Goal: Task Accomplishment & Management: Manage account settings

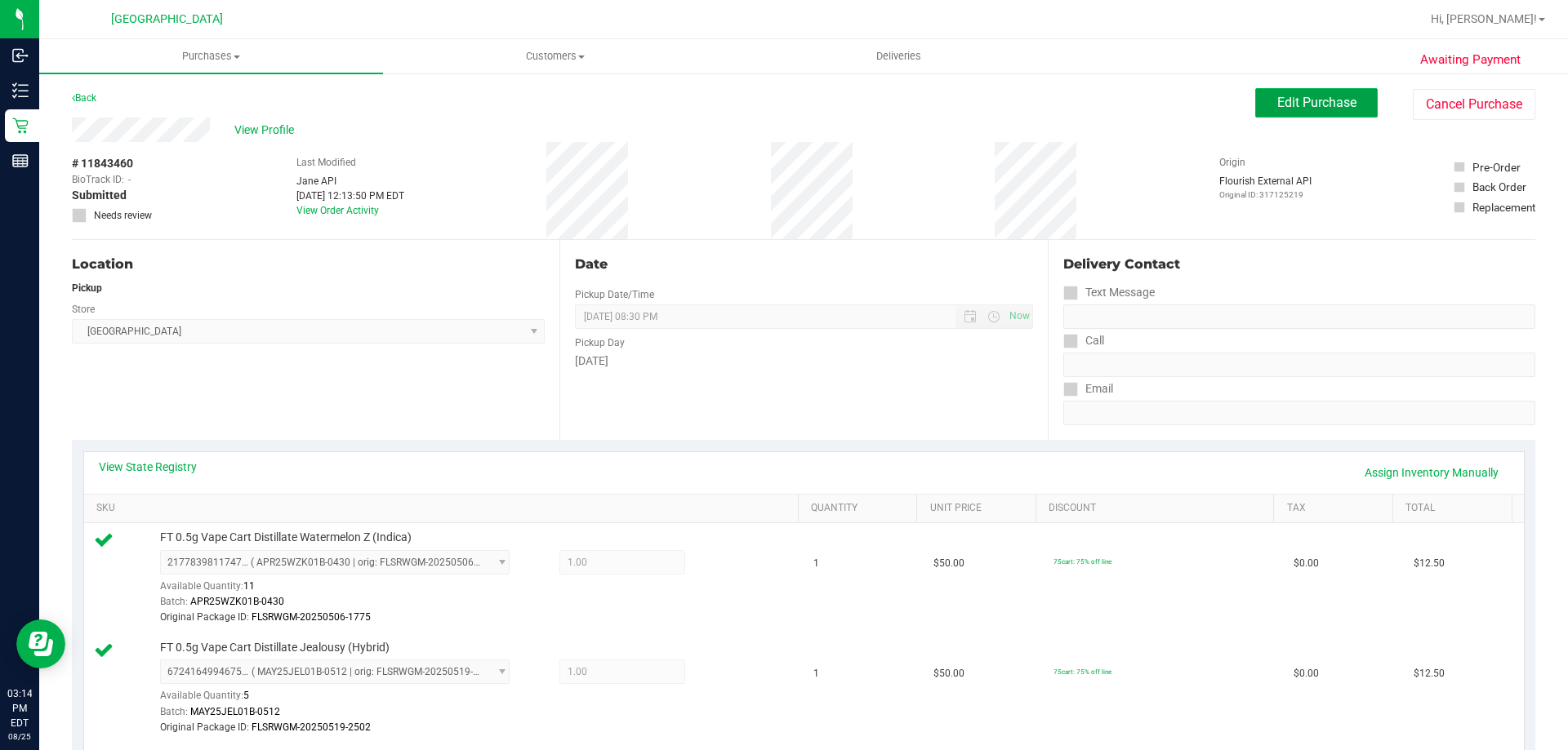
click at [1292, 112] on button "Edit Purchase" at bounding box center [1315, 102] width 123 height 30
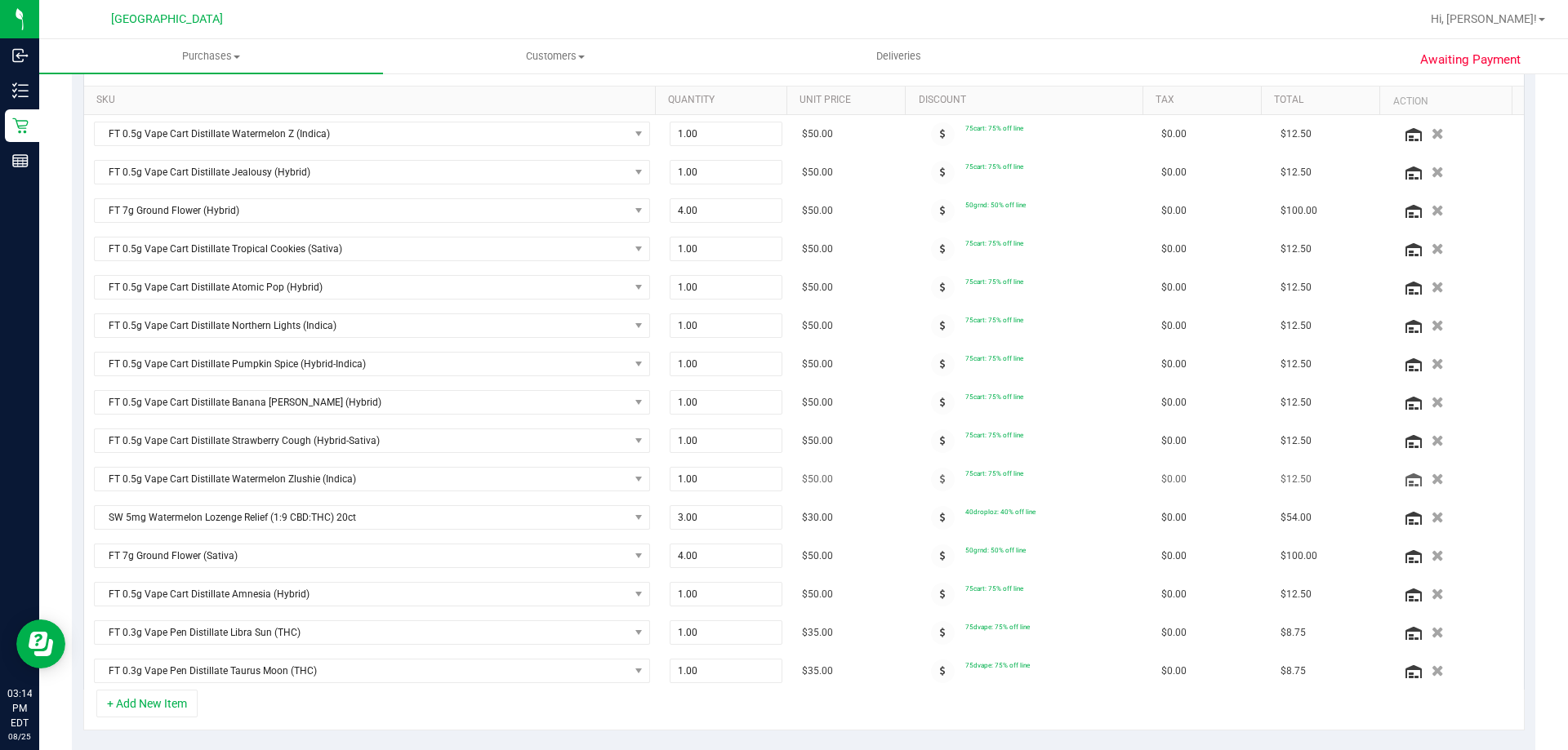
scroll to position [735, 0]
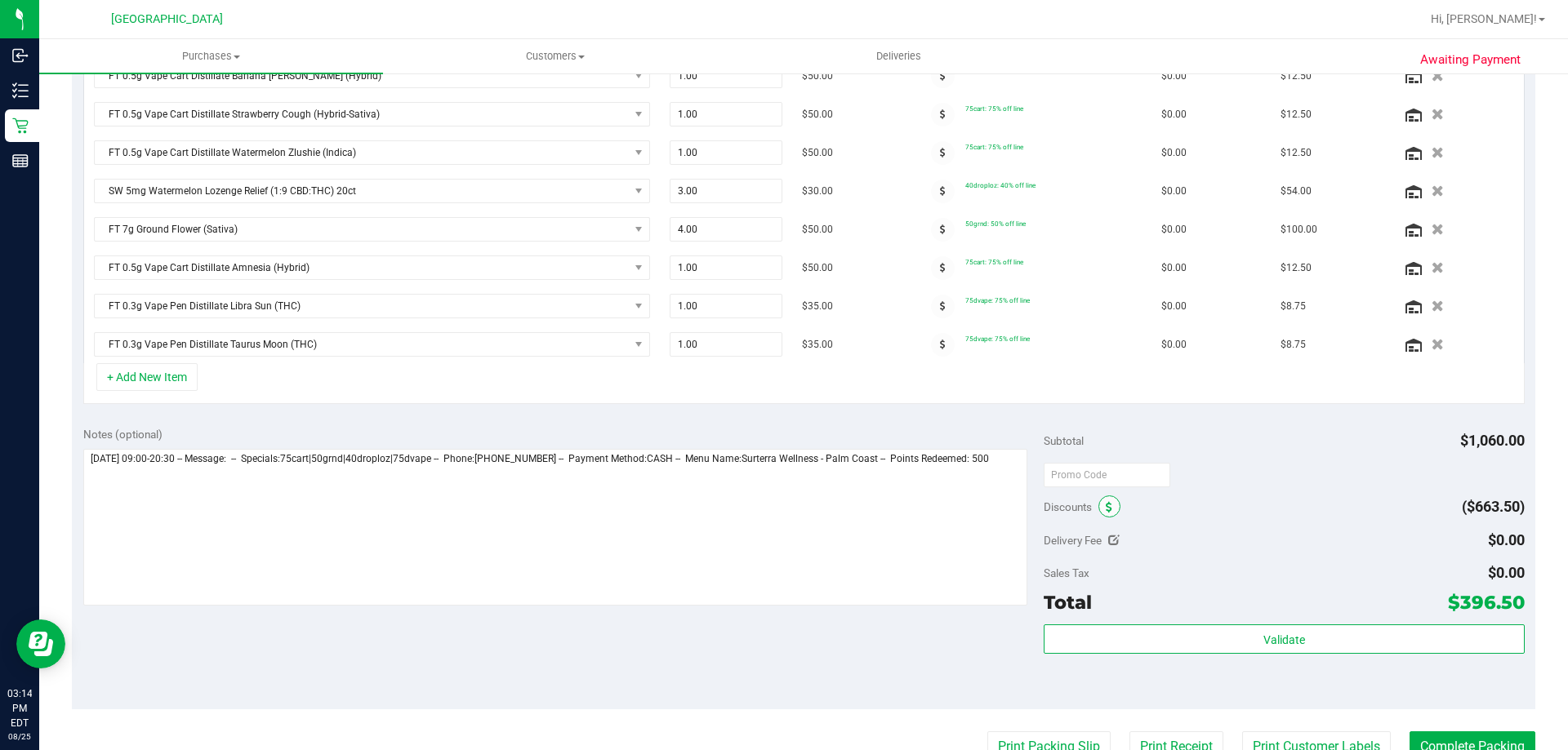
click at [1098, 510] on span at bounding box center [1109, 506] width 22 height 22
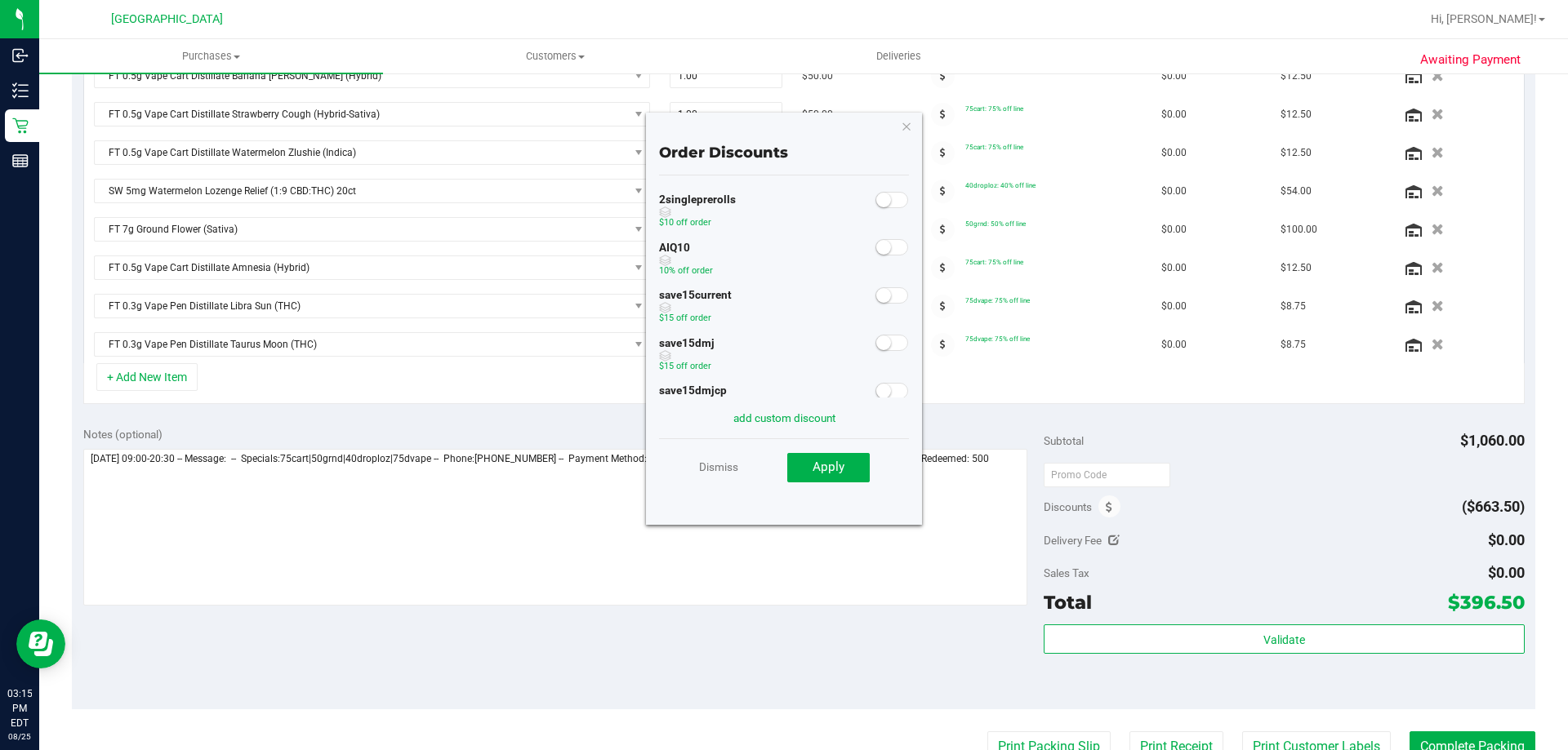
click at [879, 252] on span at bounding box center [891, 247] width 32 height 16
click at [830, 474] on span "Apply" at bounding box center [828, 466] width 32 height 14
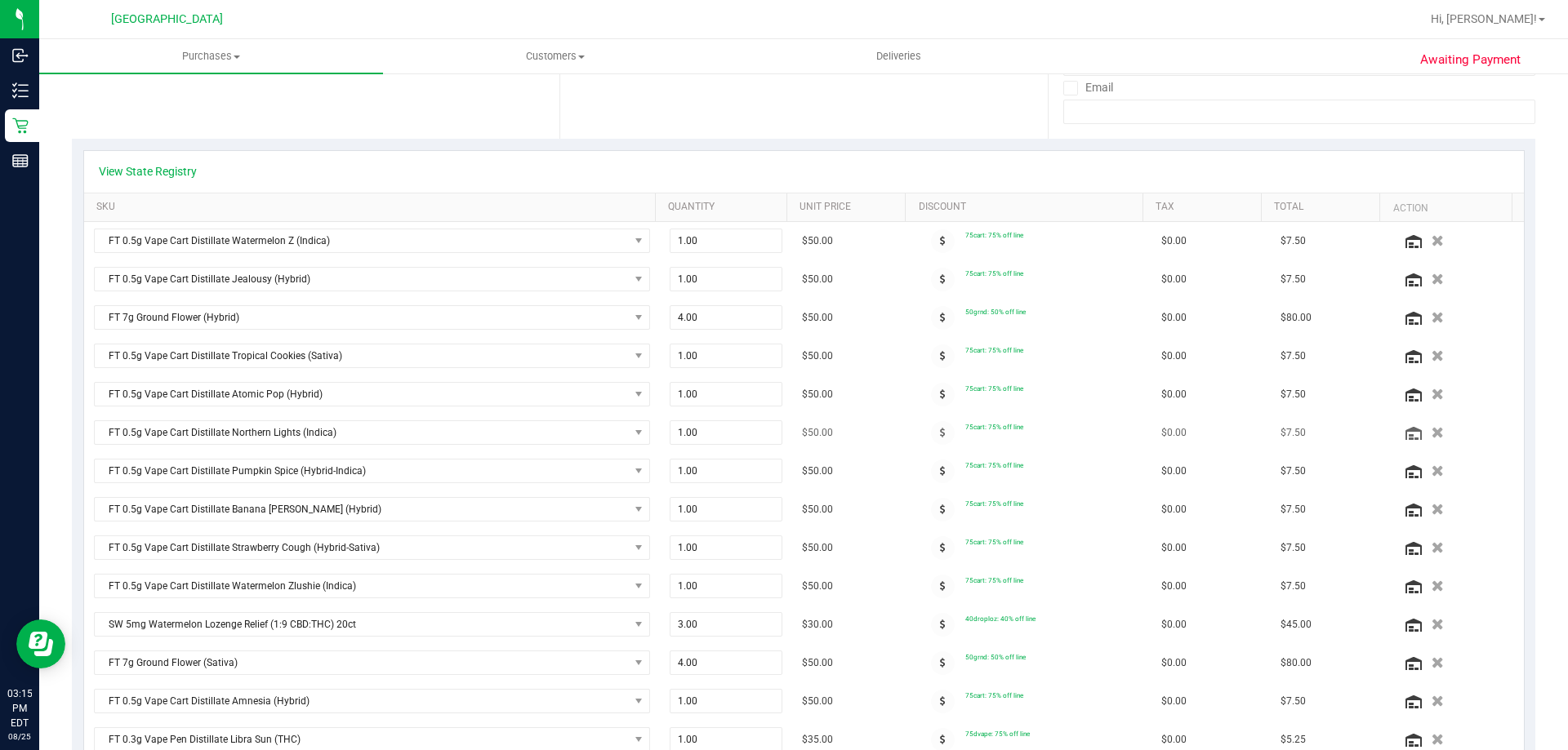
scroll to position [0, 0]
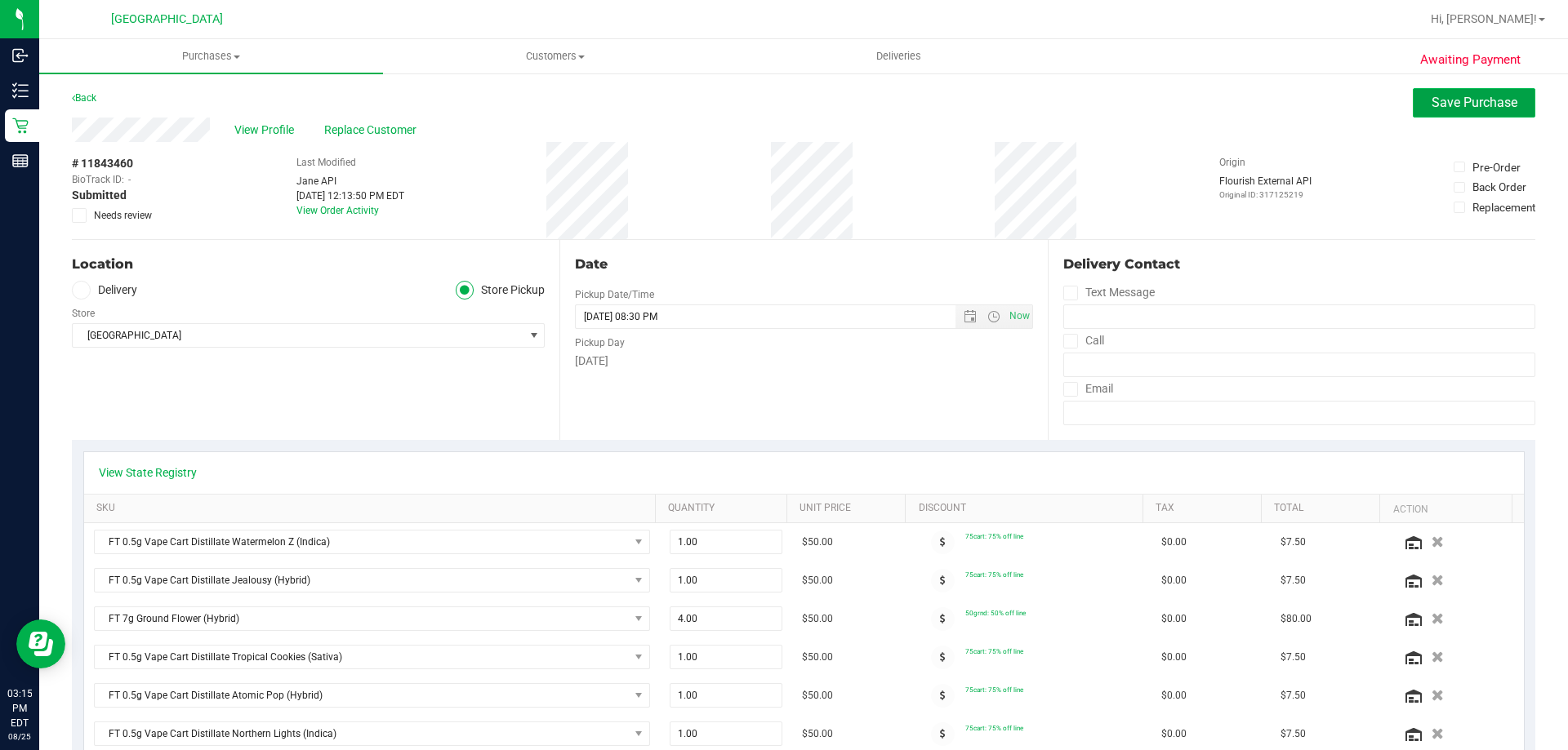
click at [1455, 95] on span "Save Purchase" at bounding box center [1474, 102] width 86 height 15
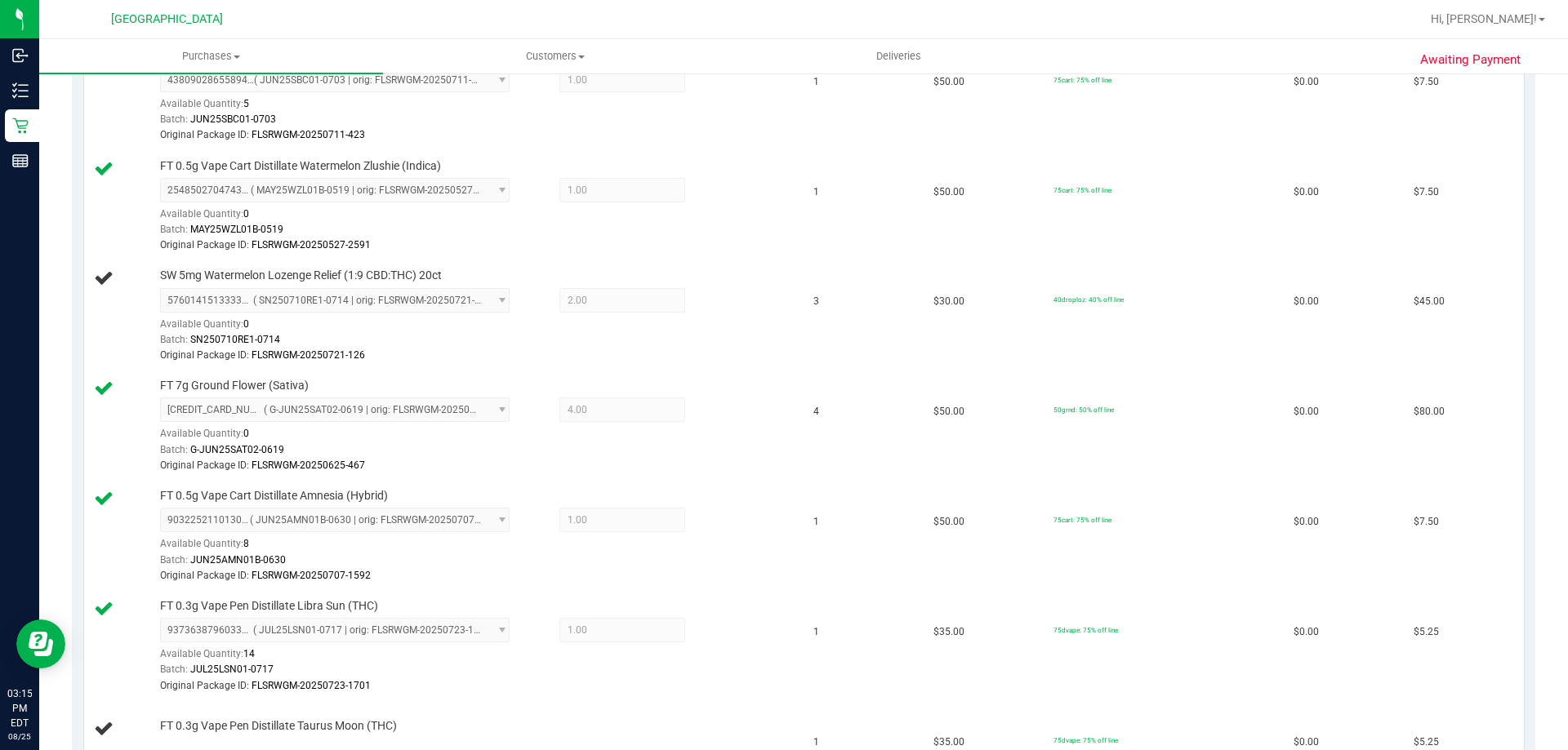
scroll to position [1387, 0]
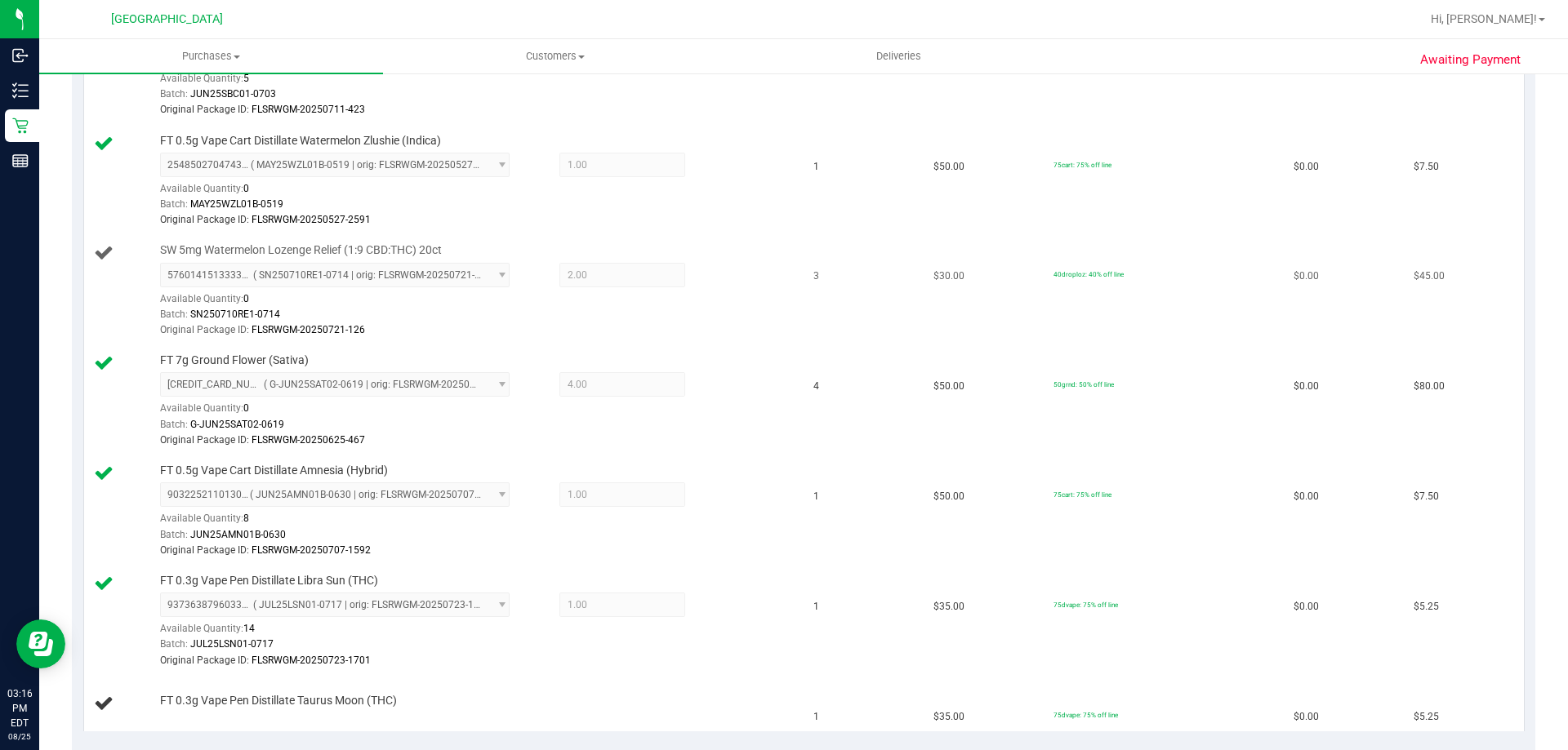
click at [718, 320] on div "Batch: SN250710RE1-0714" at bounding box center [476, 314] width 630 height 15
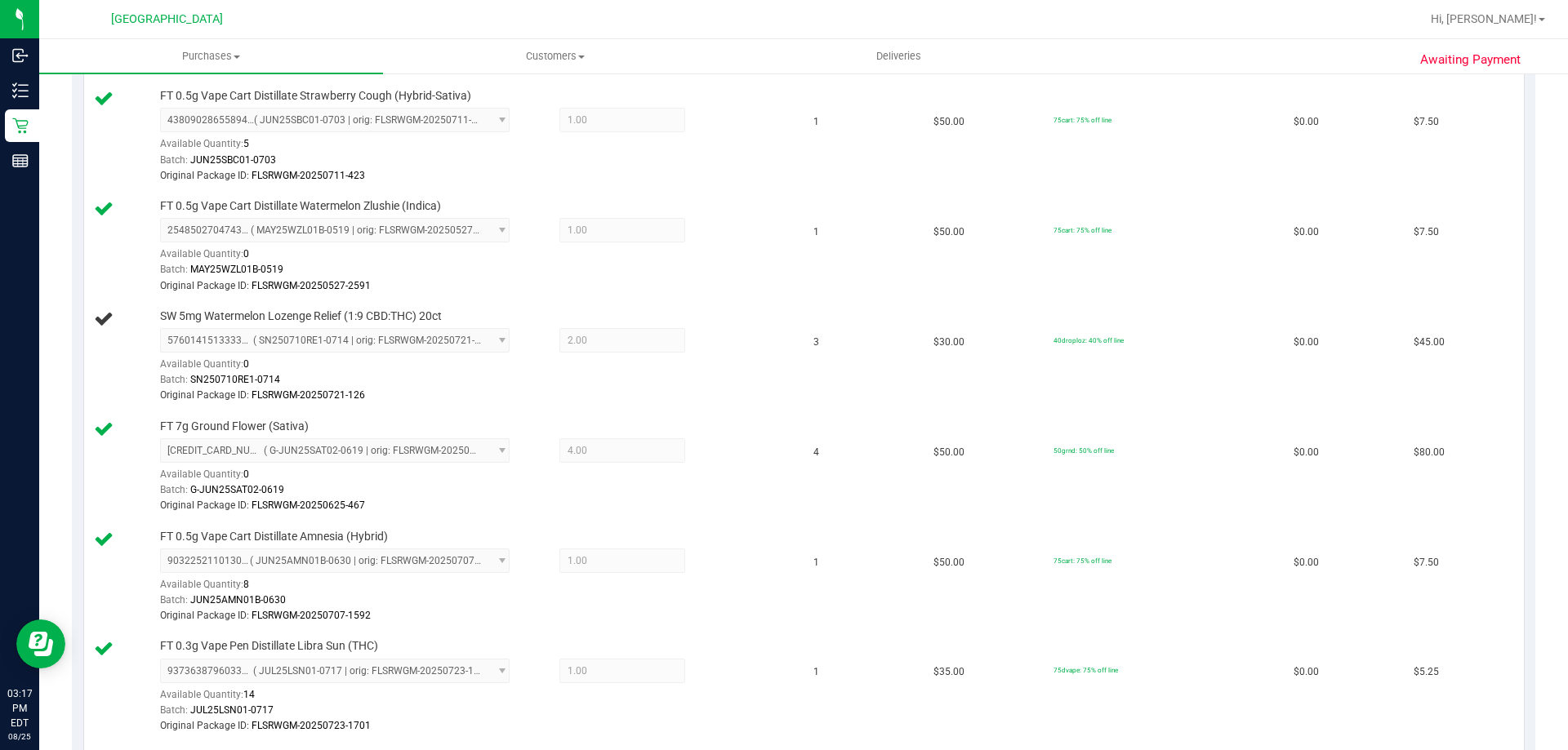
scroll to position [1387, 0]
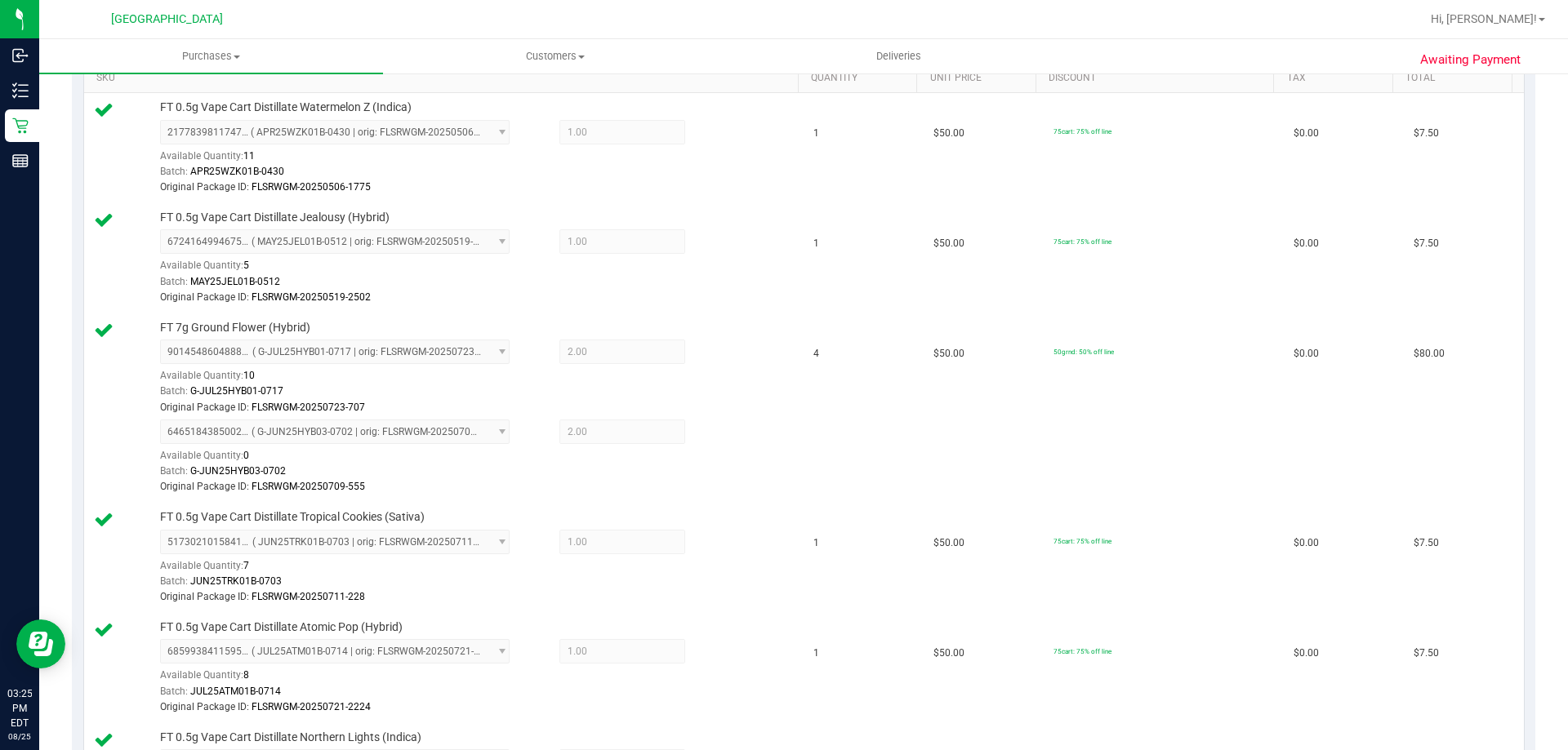
scroll to position [233, 0]
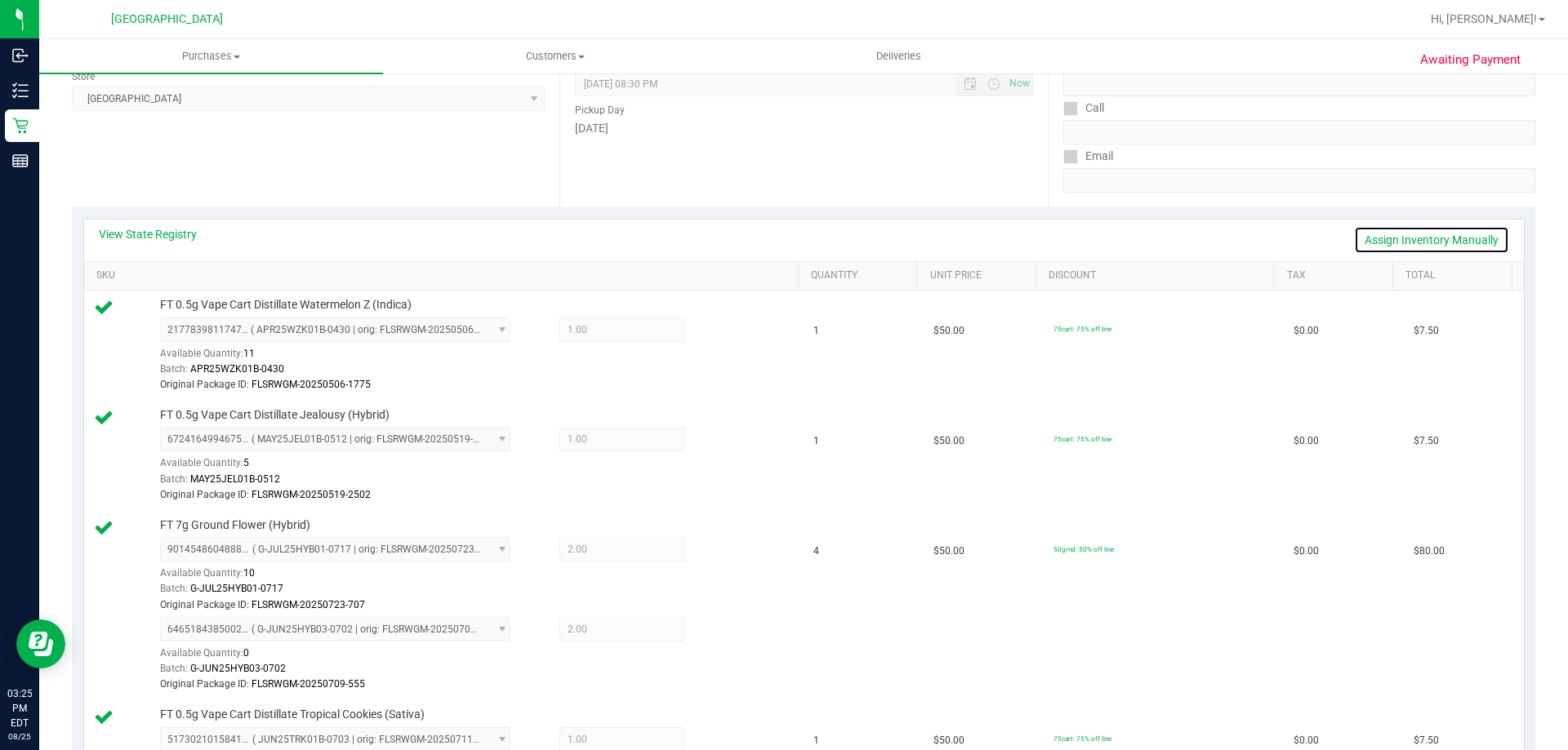
click at [1383, 229] on link "Assign Inventory Manually" at bounding box center [1431, 240] width 155 height 28
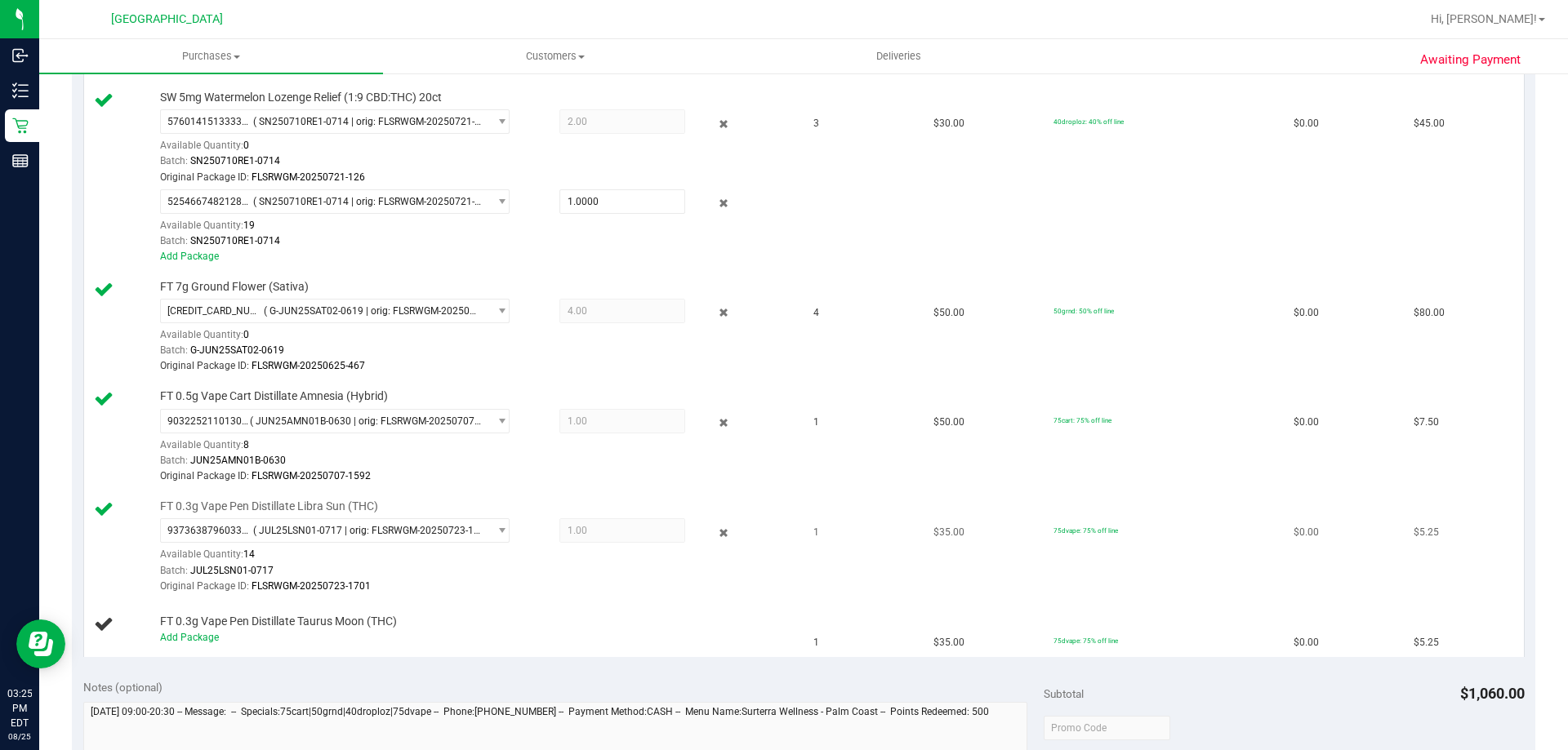
scroll to position [1864, 0]
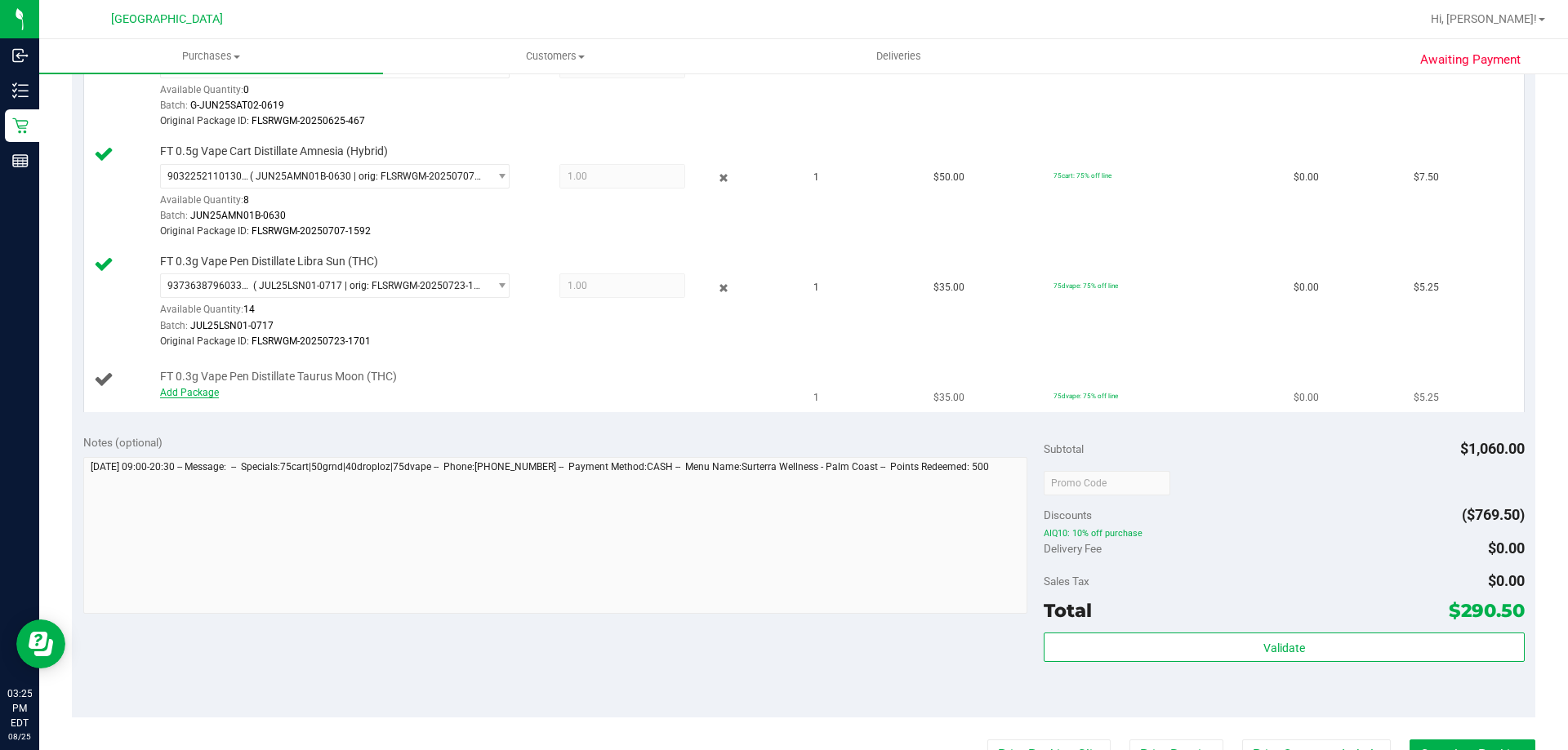
click at [182, 397] on div "Add Package" at bounding box center [476, 392] width 630 height 15
click at [186, 393] on link "Add Package" at bounding box center [190, 392] width 59 height 12
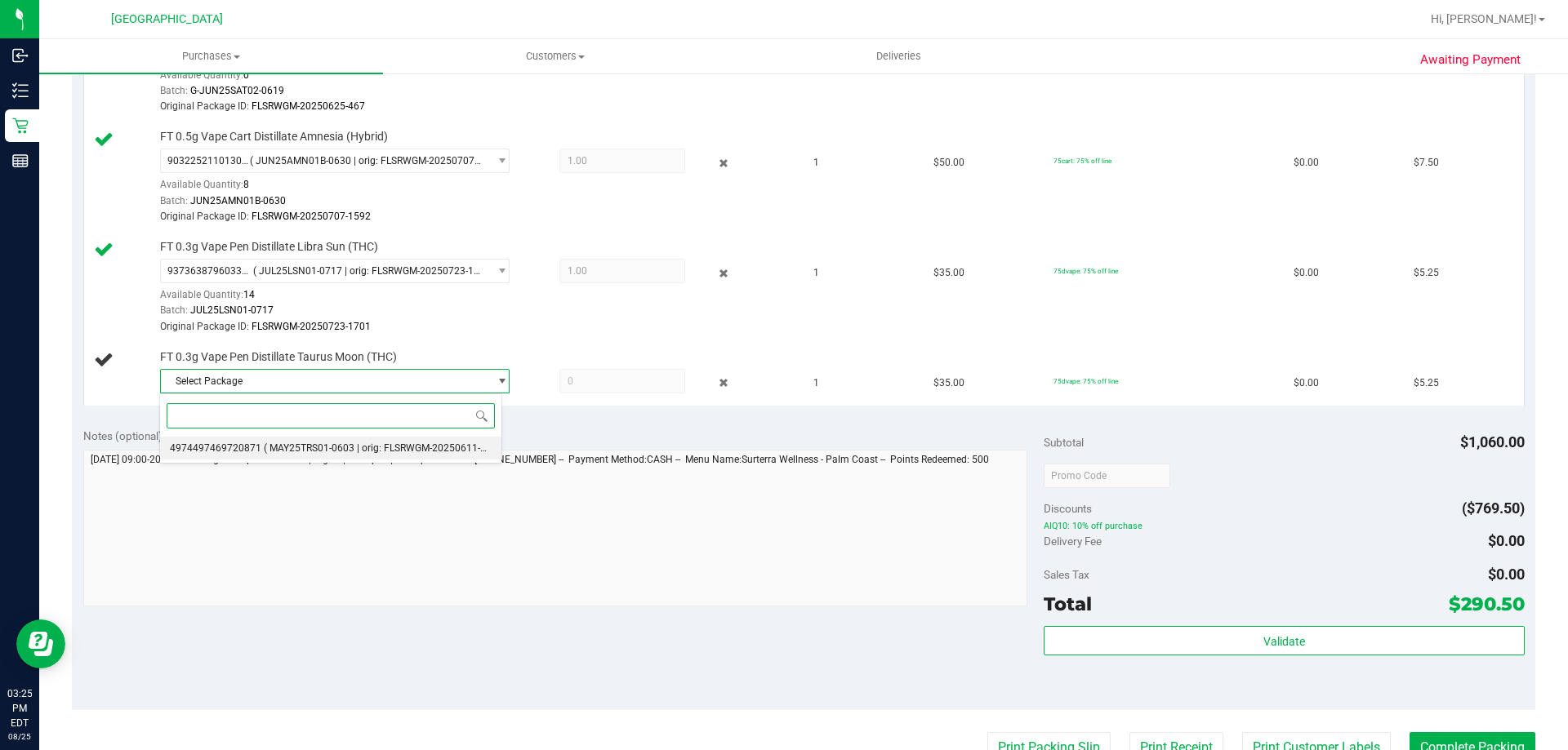
click at [412, 446] on span "( MAY25TRS01-0603 | orig: FLSRWGM-20250611-1214 )" at bounding box center [387, 447] width 245 height 12
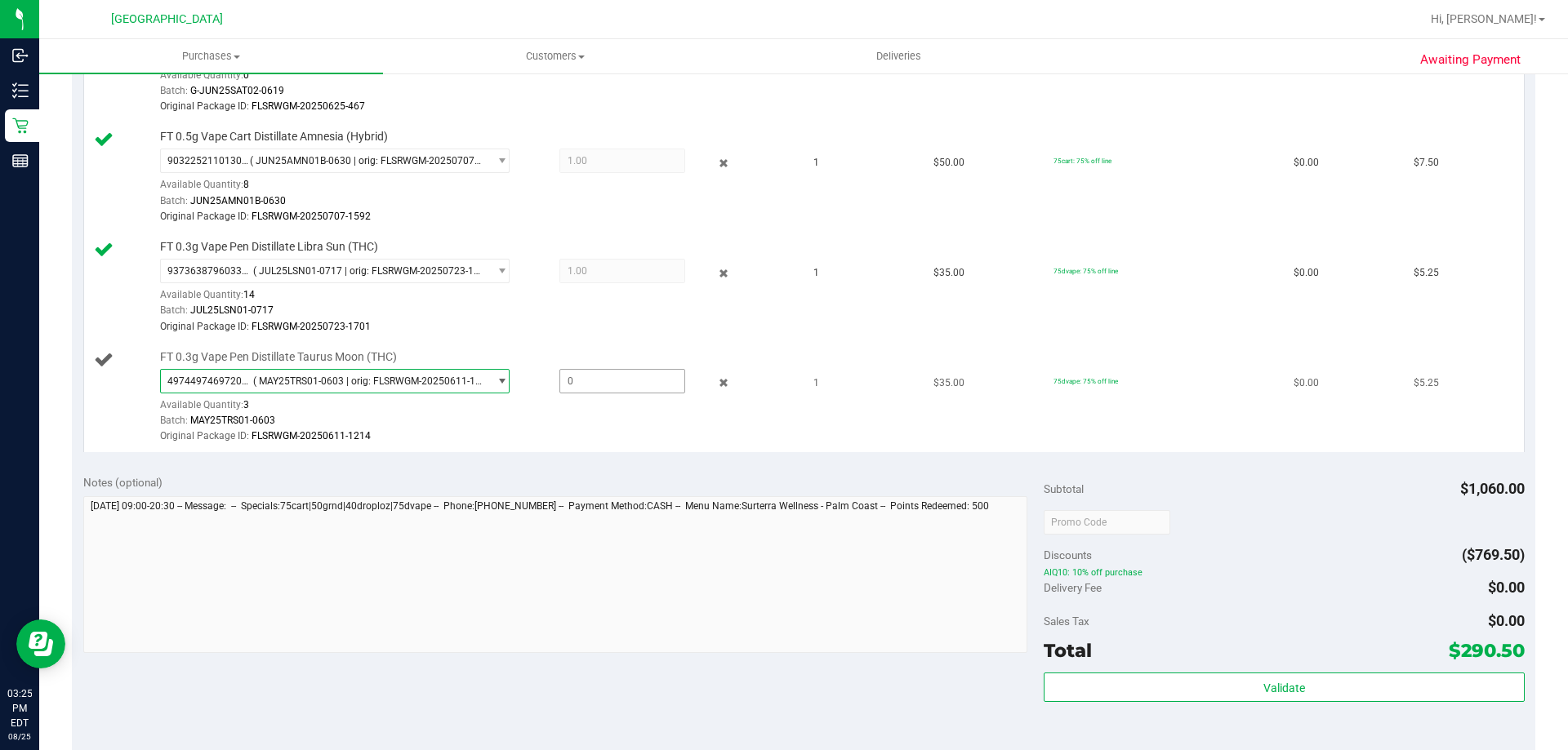
click at [622, 372] on span at bounding box center [622, 380] width 125 height 24
type input "1"
type input "1.0000"
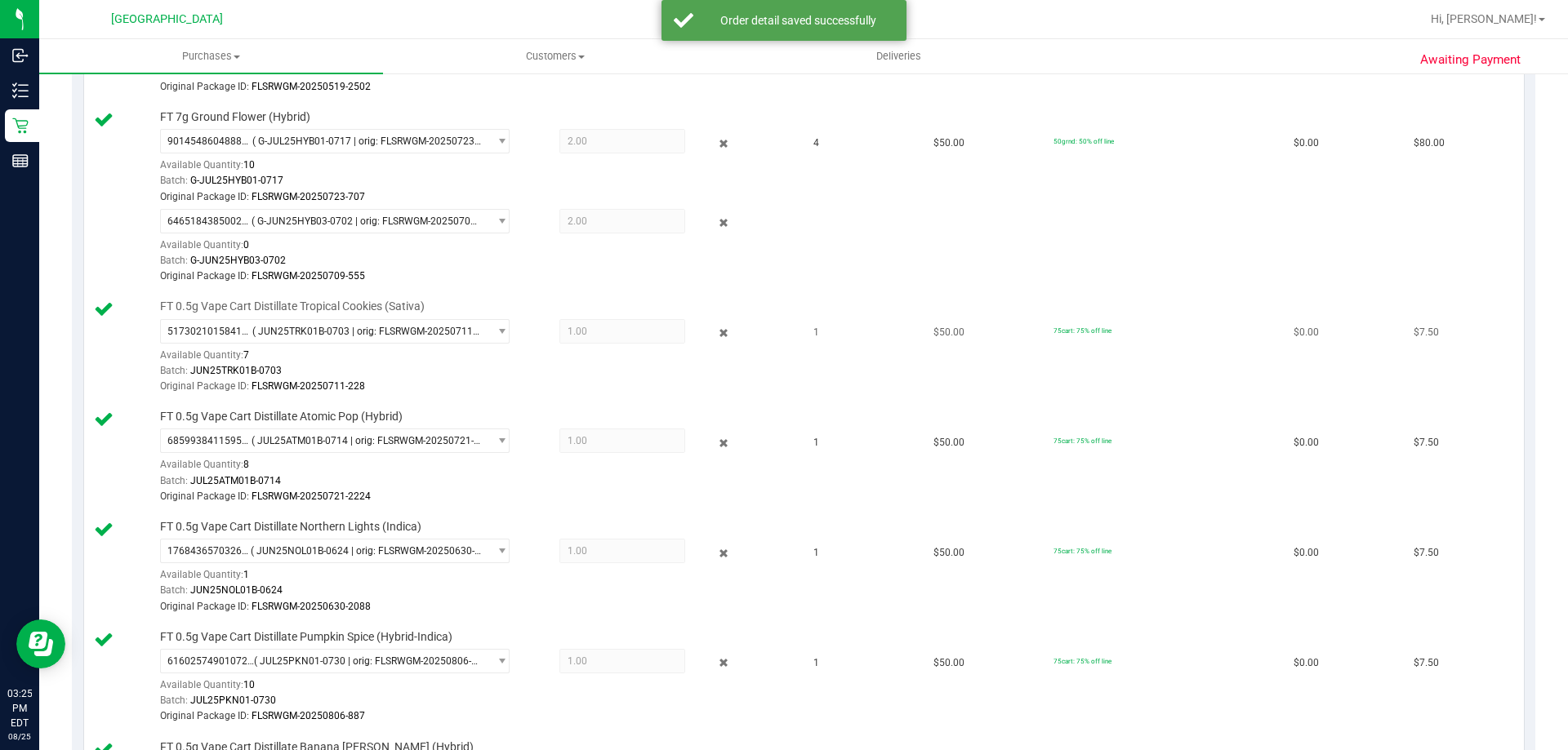
scroll to position [233, 0]
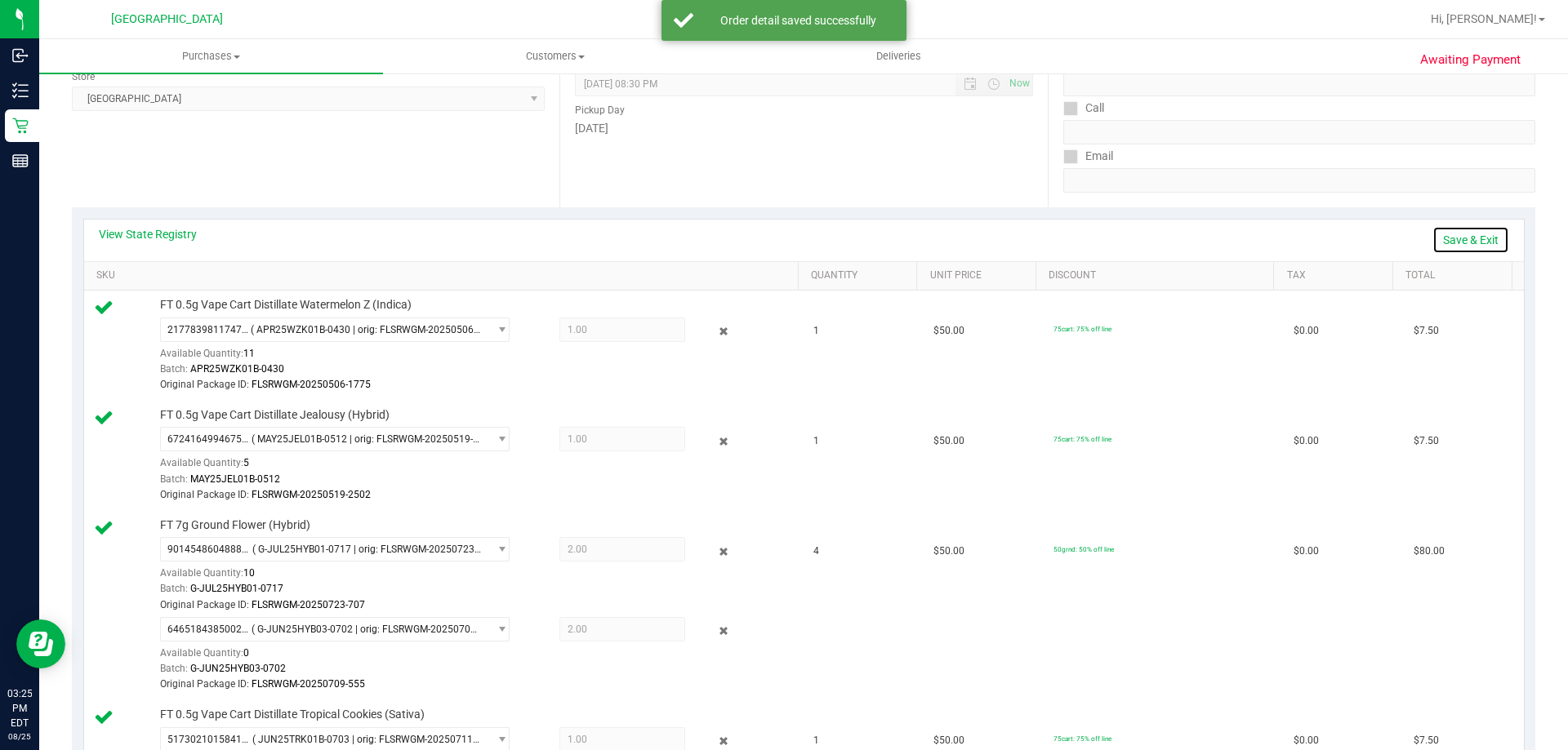
click at [1456, 245] on link "Save & Exit" at bounding box center [1470, 240] width 77 height 28
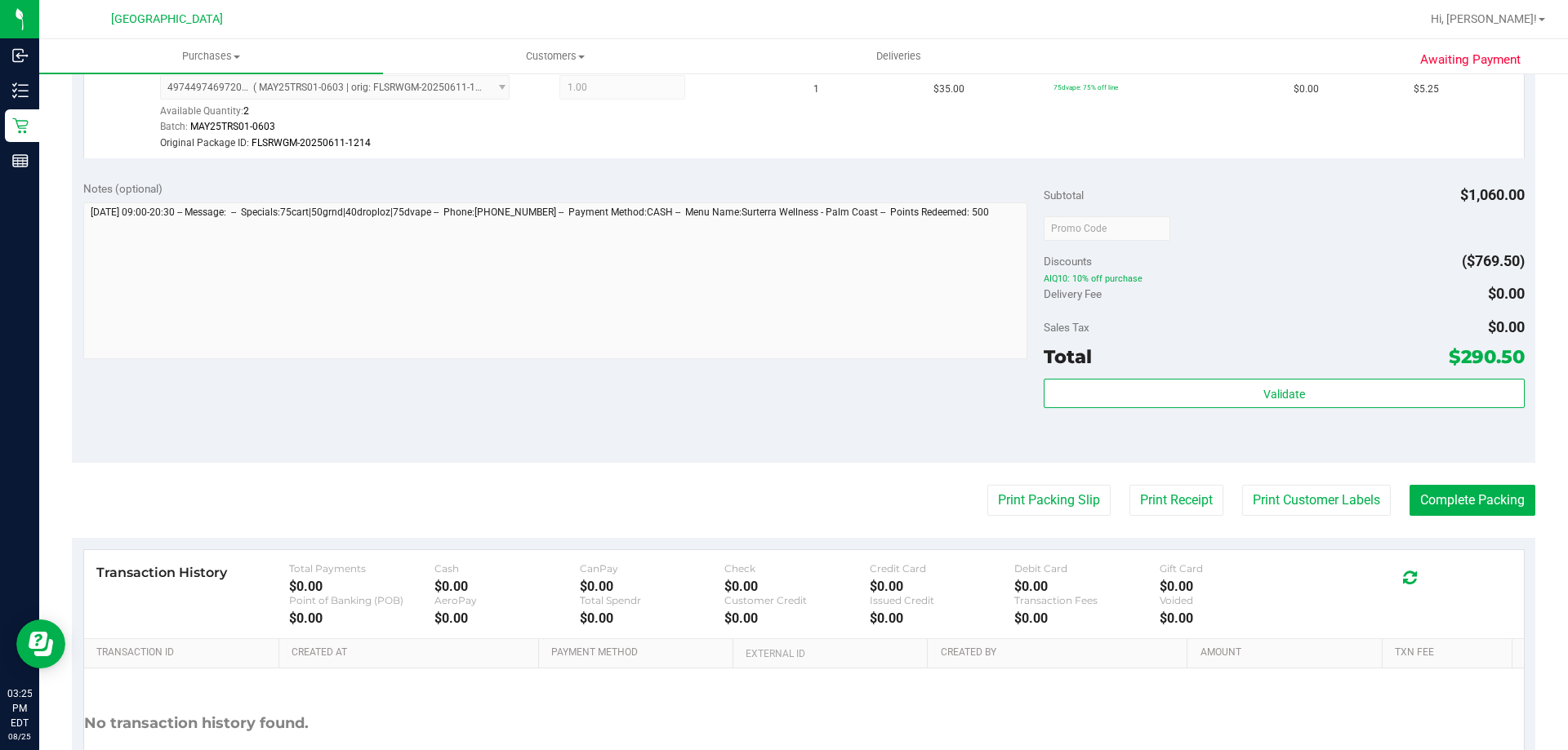
scroll to position [2191, 0]
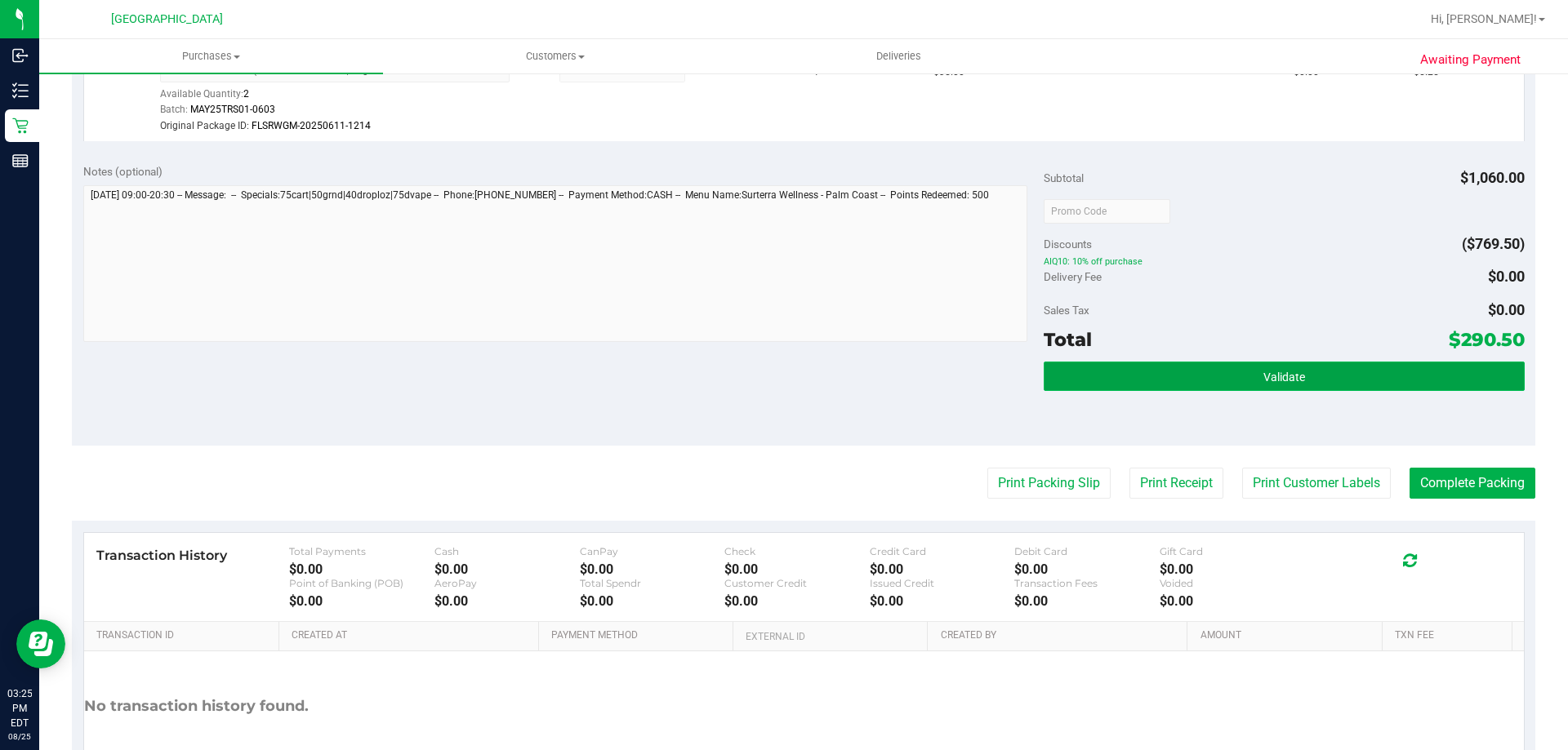
click at [1342, 374] on button "Validate" at bounding box center [1283, 376] width 480 height 30
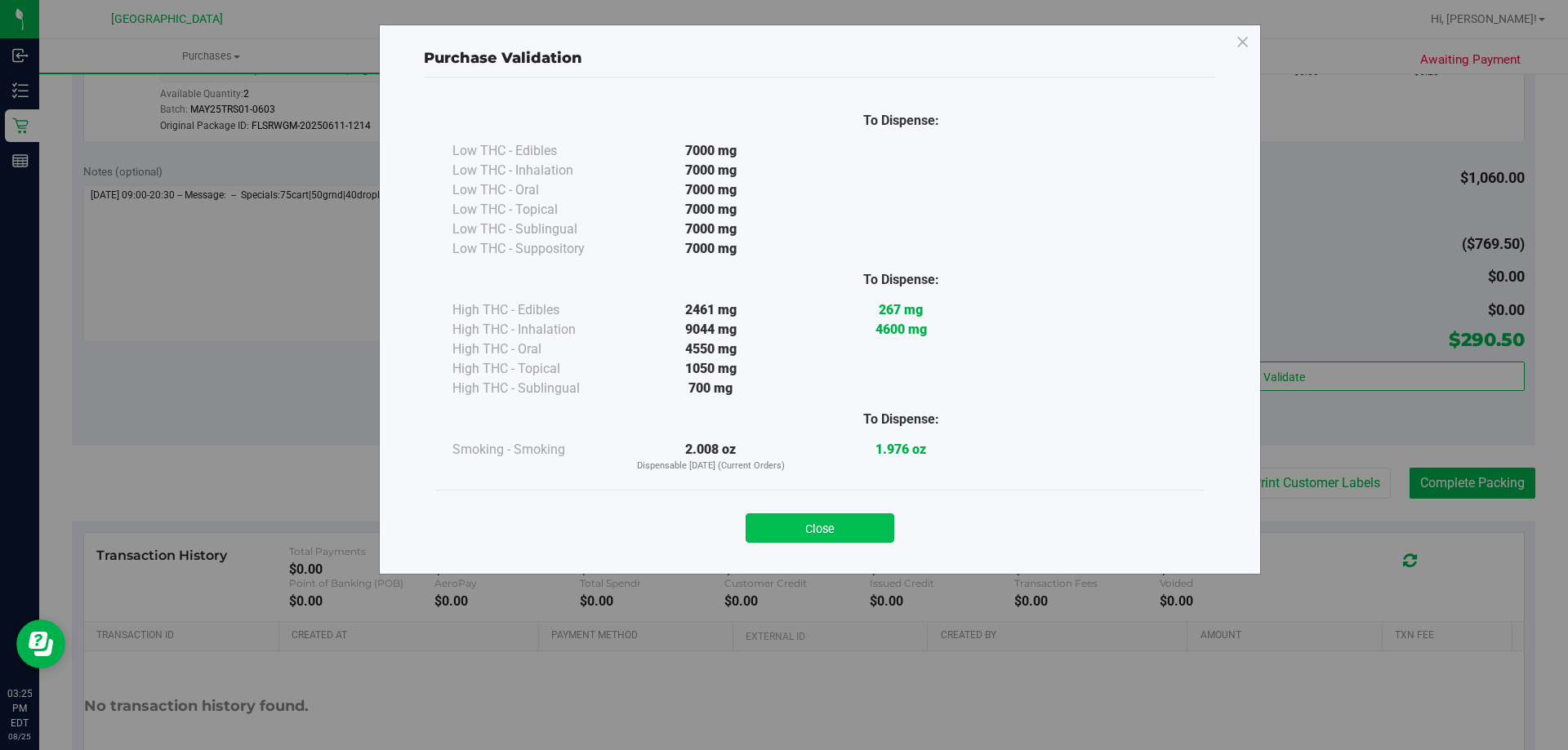
click at [847, 527] on button "Close" at bounding box center [819, 528] width 149 height 30
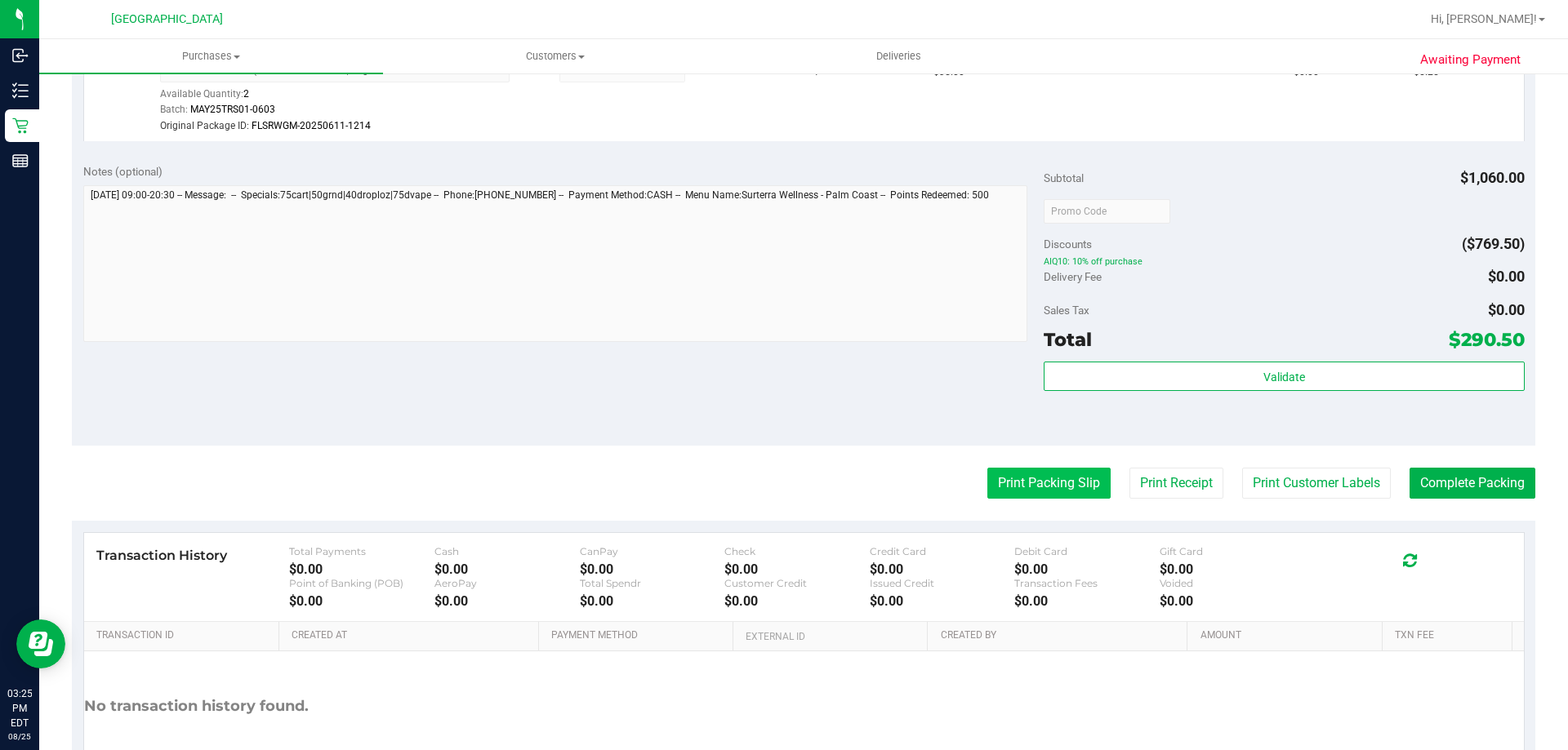
click at [1027, 492] on button "Print Packing Slip" at bounding box center [1049, 482] width 124 height 31
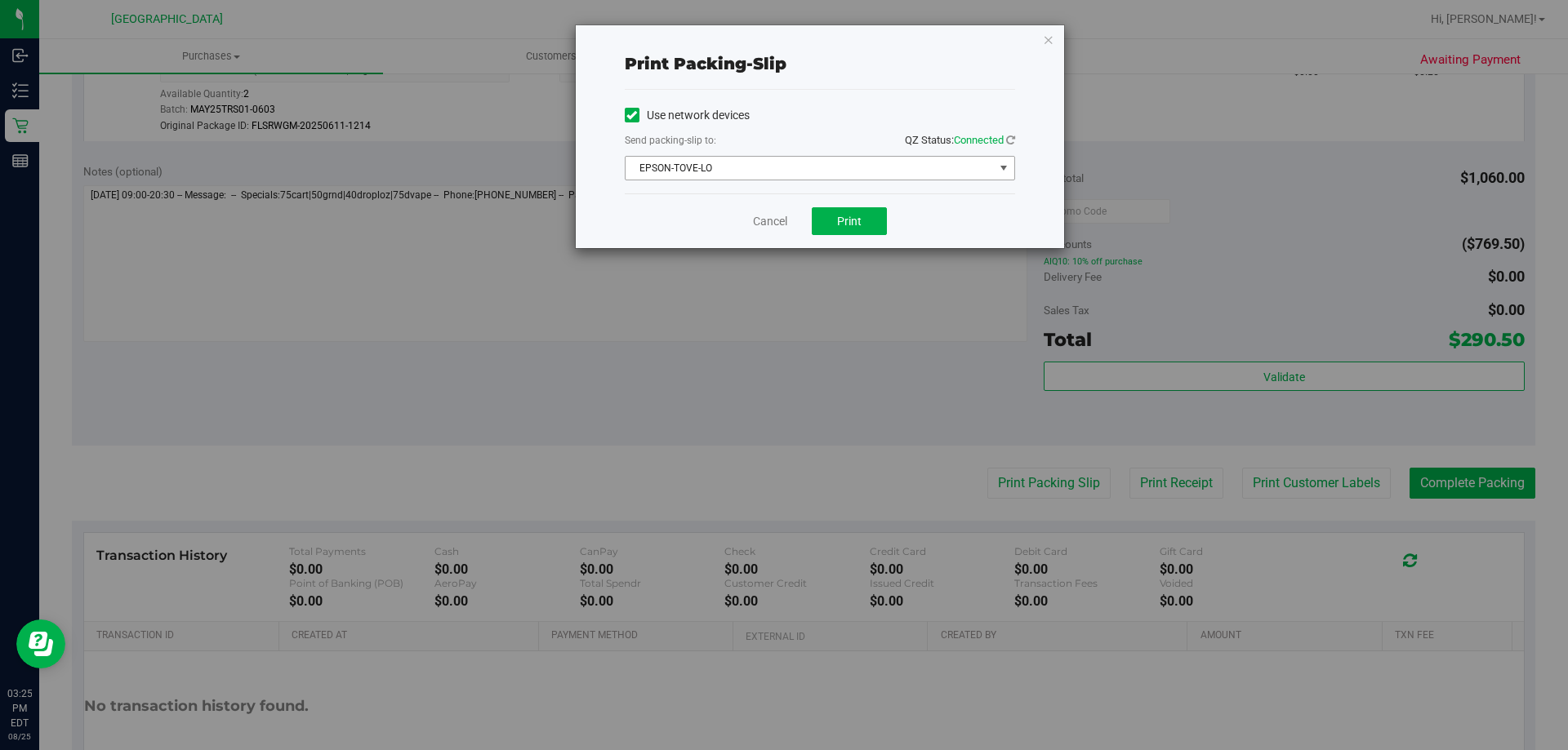
click at [810, 173] on span "EPSON-TOVE-LO" at bounding box center [809, 168] width 368 height 23
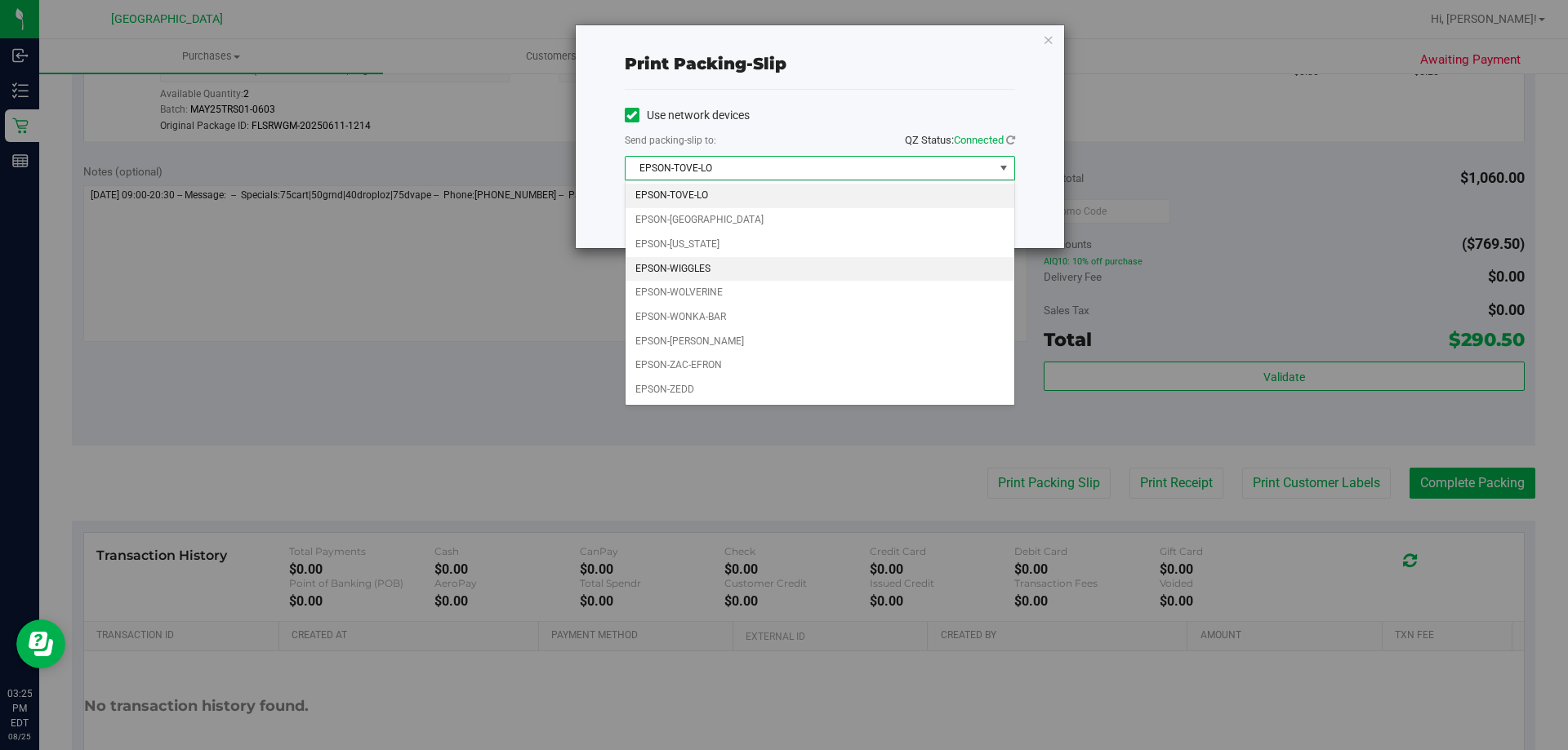
click at [680, 273] on li "EPSON-WIGGLES" at bounding box center [819, 268] width 389 height 24
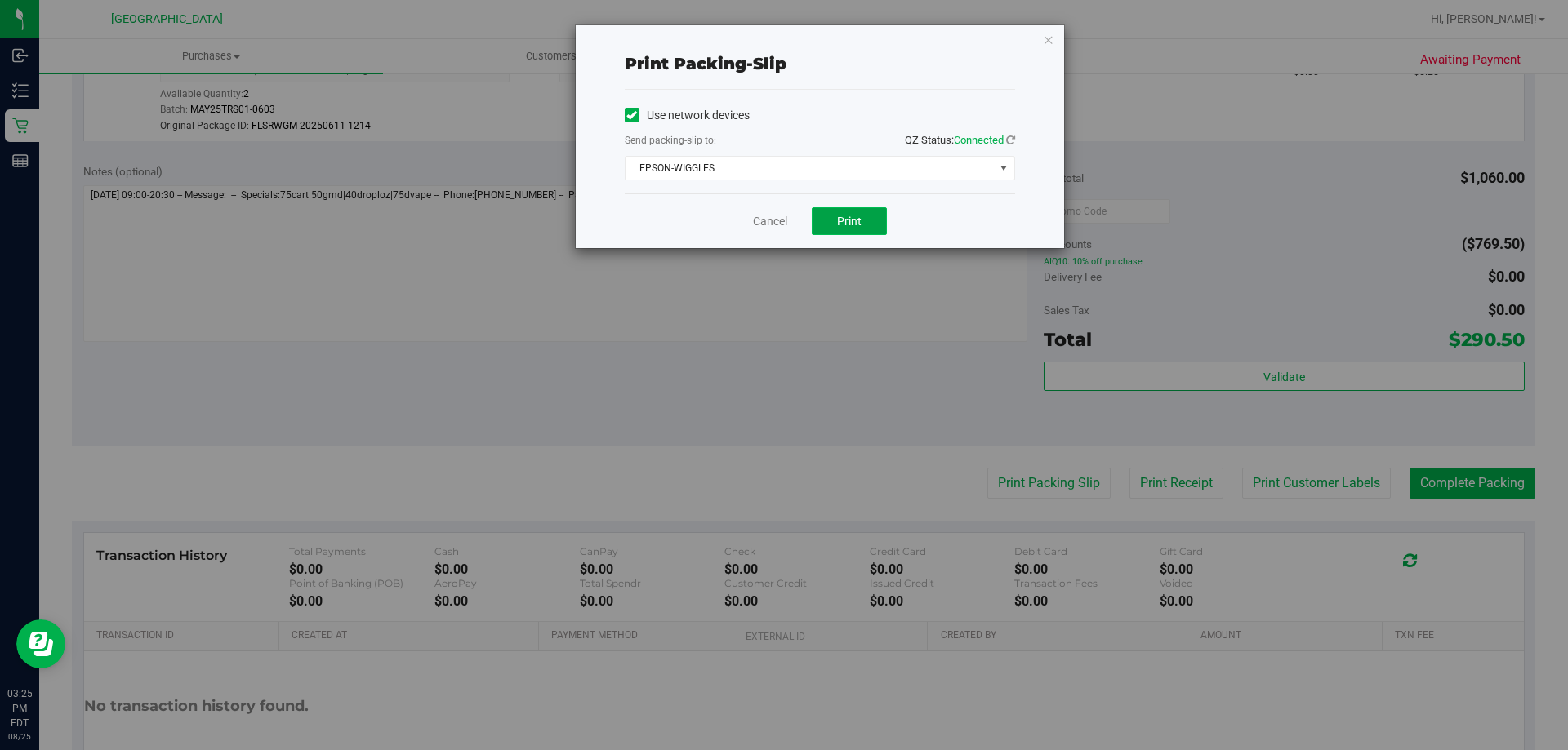
click at [844, 218] on span "Print" at bounding box center [849, 221] width 24 height 13
click at [767, 218] on link "Cancel" at bounding box center [770, 221] width 34 height 17
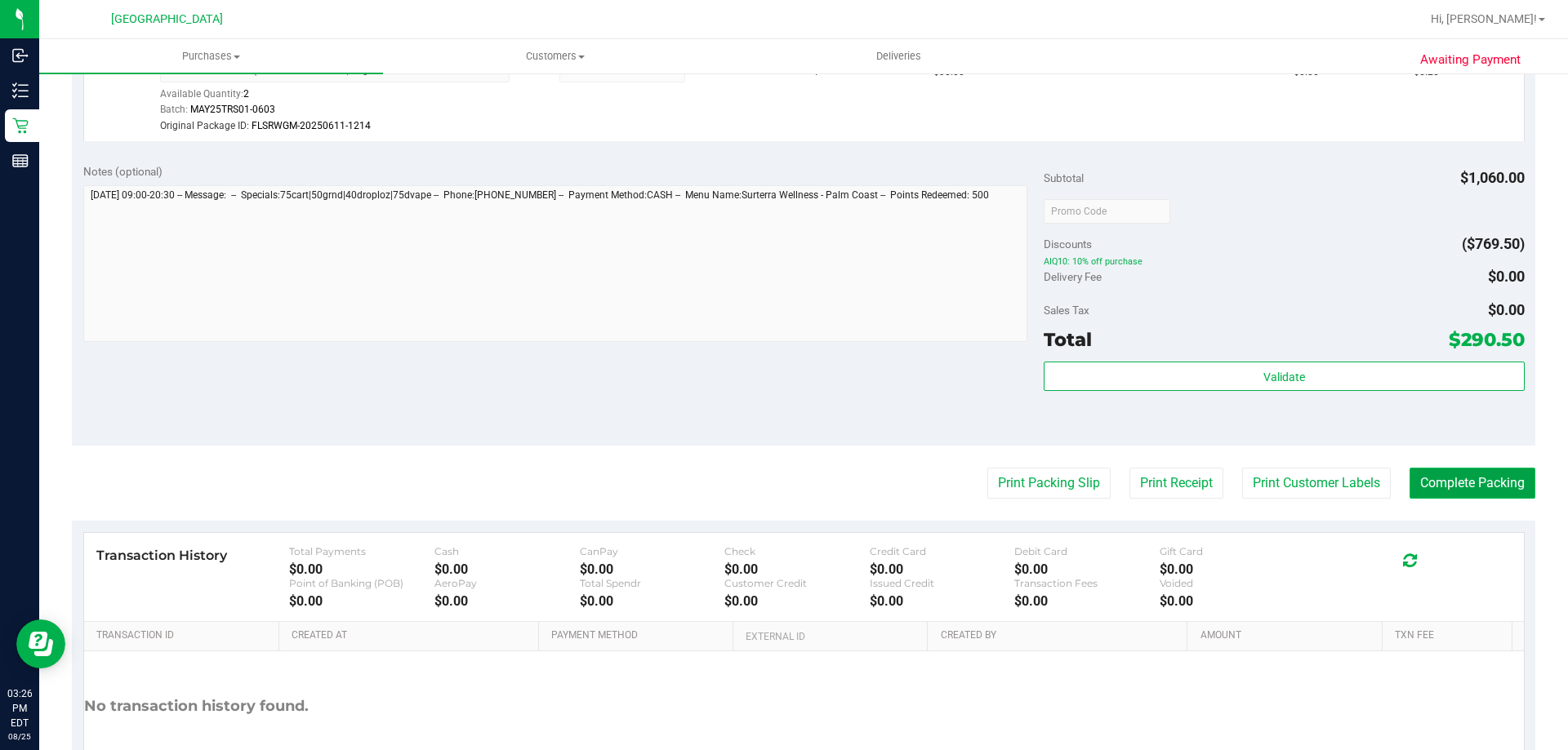
click at [1501, 482] on button "Complete Packing" at bounding box center [1472, 482] width 125 height 31
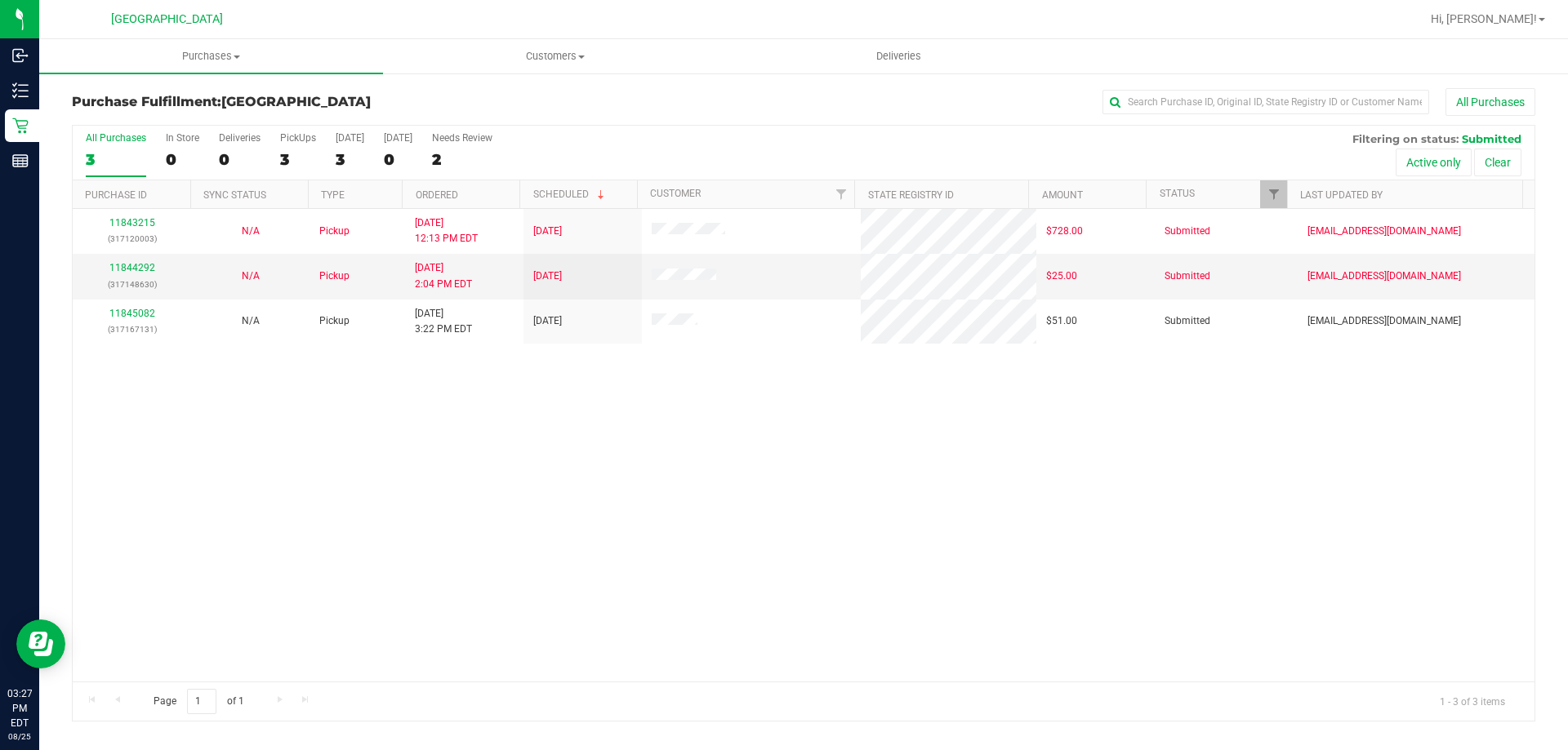
click at [651, 442] on div "11843215 (317120003) N/A Pickup [DATE] 12:13 PM EDT 8/25/2025 $728.00 Submitted…" at bounding box center [803, 445] width 1461 height 473
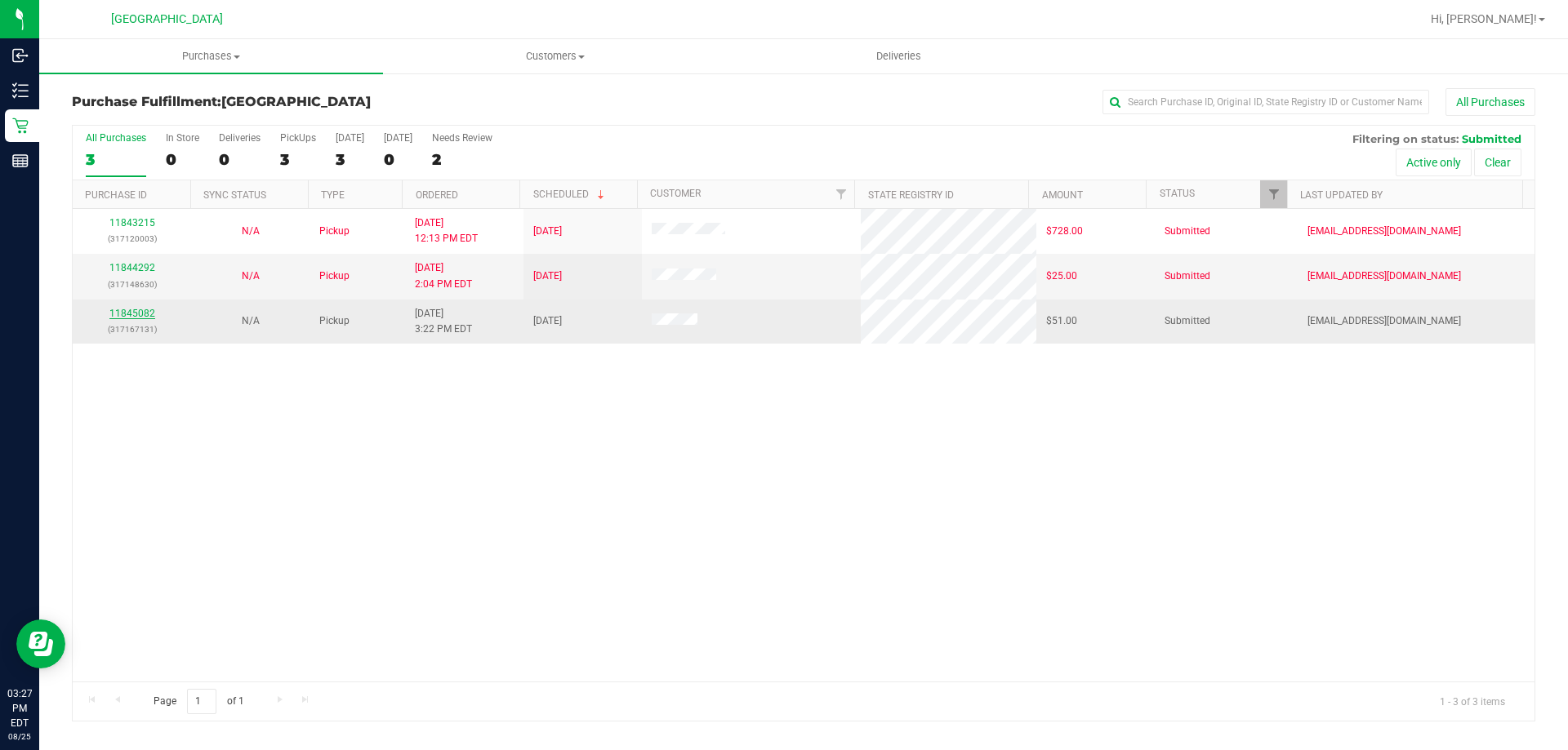
click at [141, 315] on link "11845082" at bounding box center [132, 313] width 46 height 12
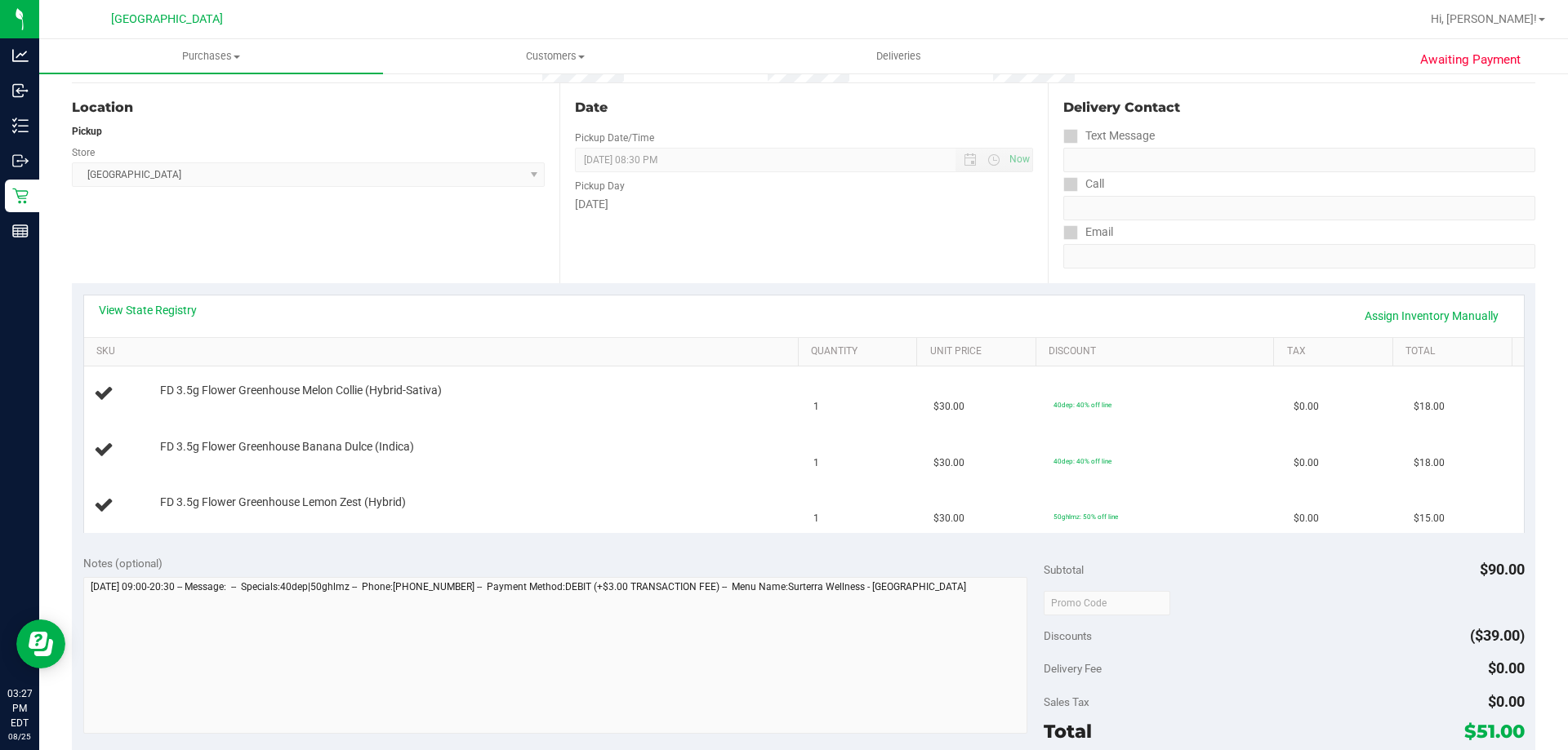
scroll to position [163, 0]
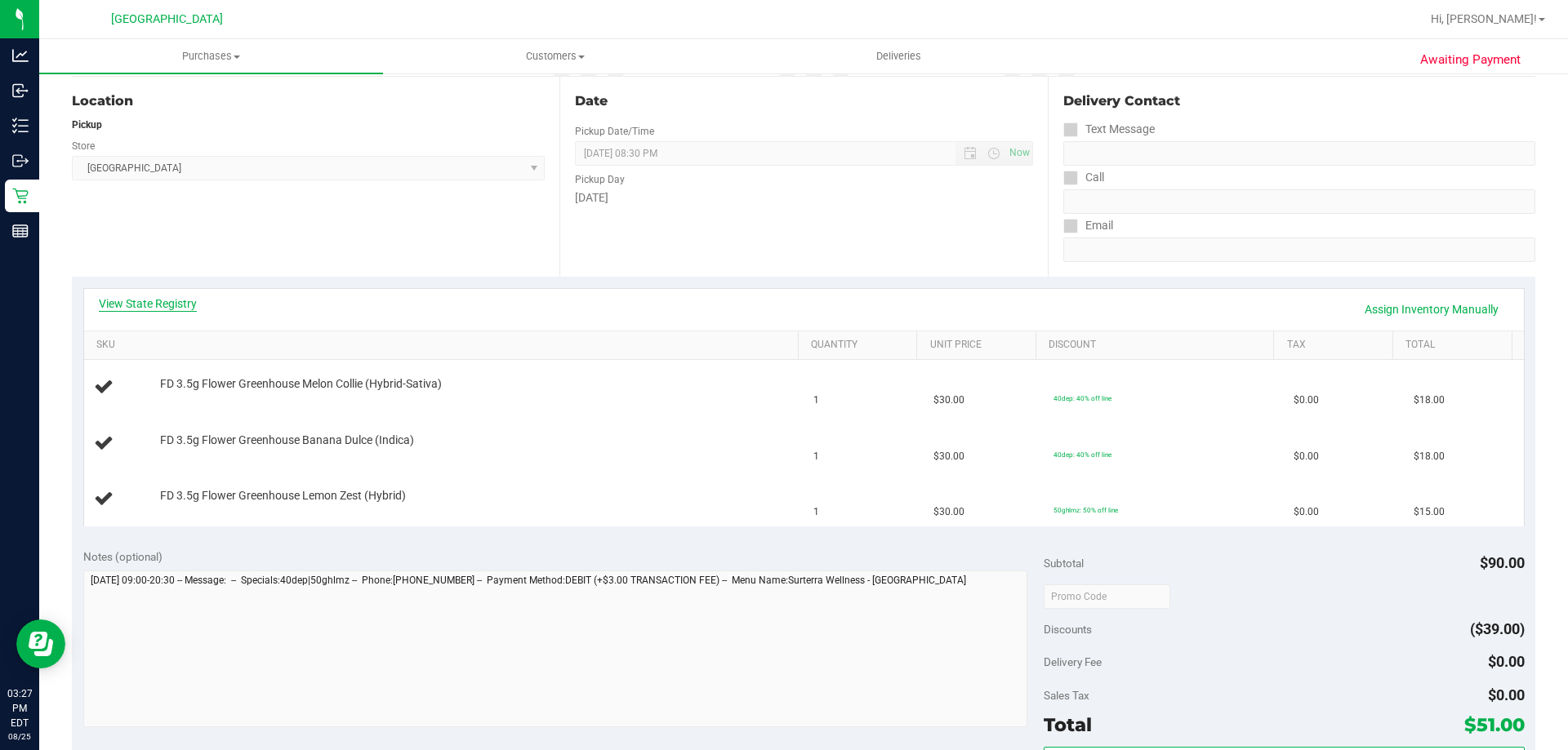
click at [157, 296] on link "View State Registry" at bounding box center [147, 303] width 98 height 16
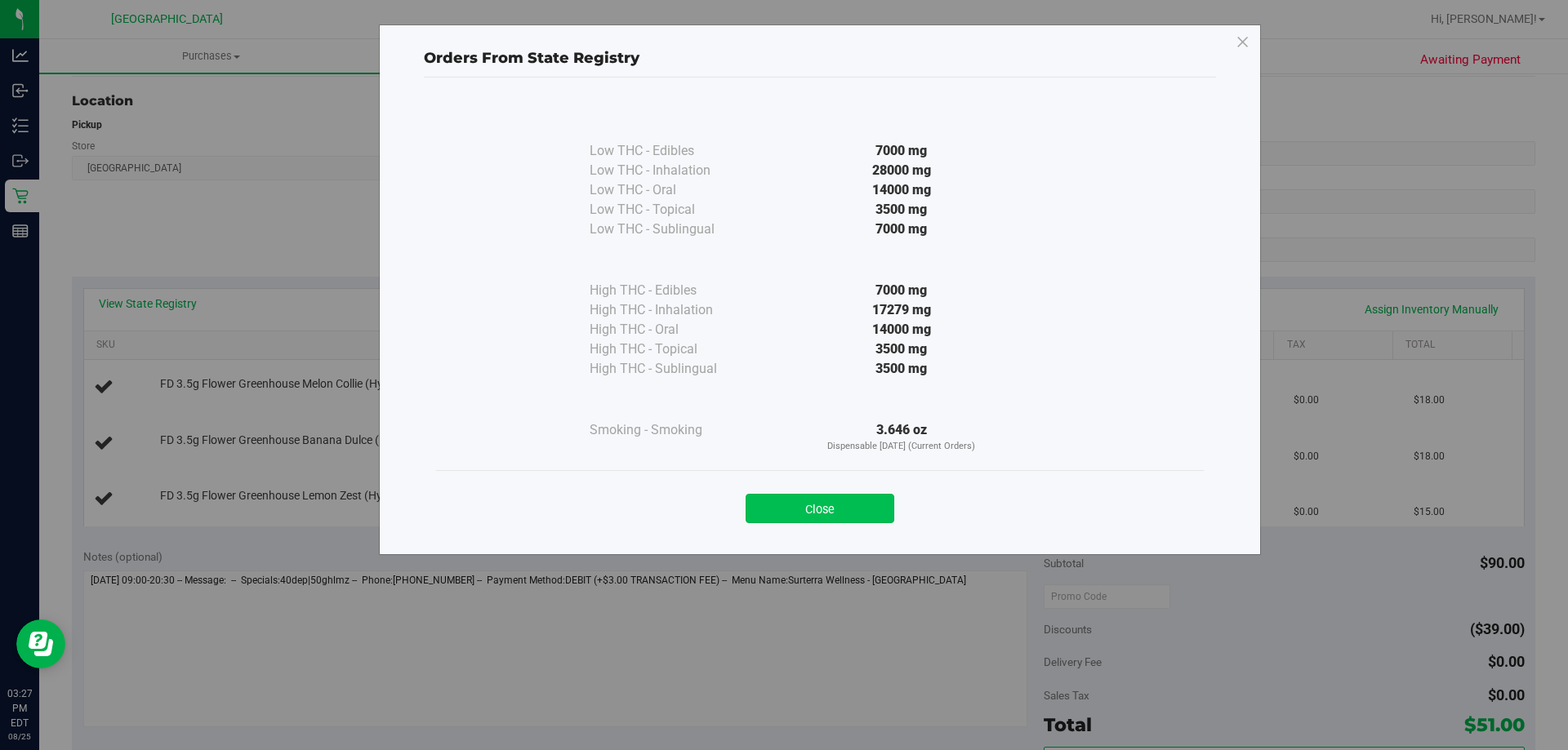
click at [768, 516] on button "Close" at bounding box center [819, 508] width 149 height 30
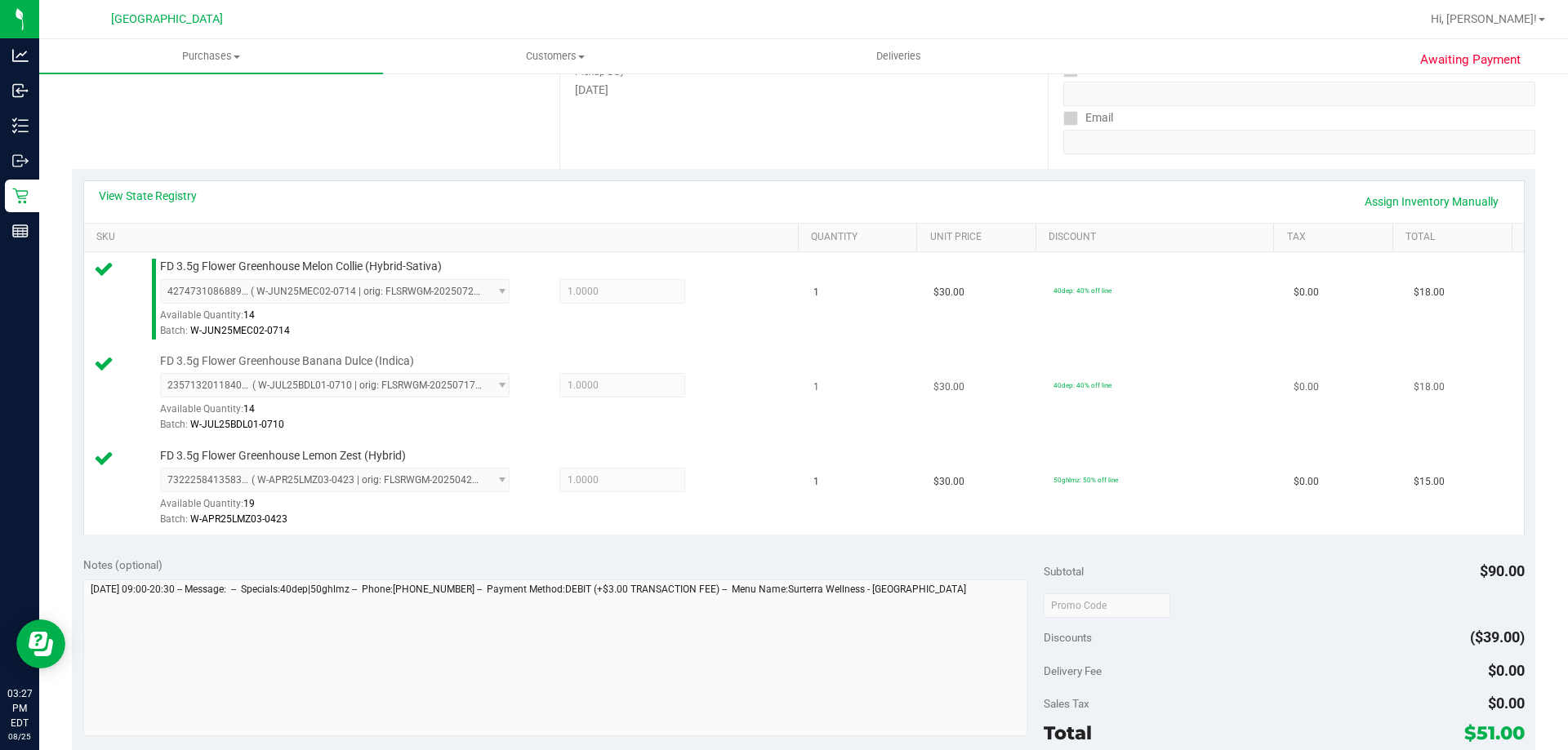
scroll to position [571, 0]
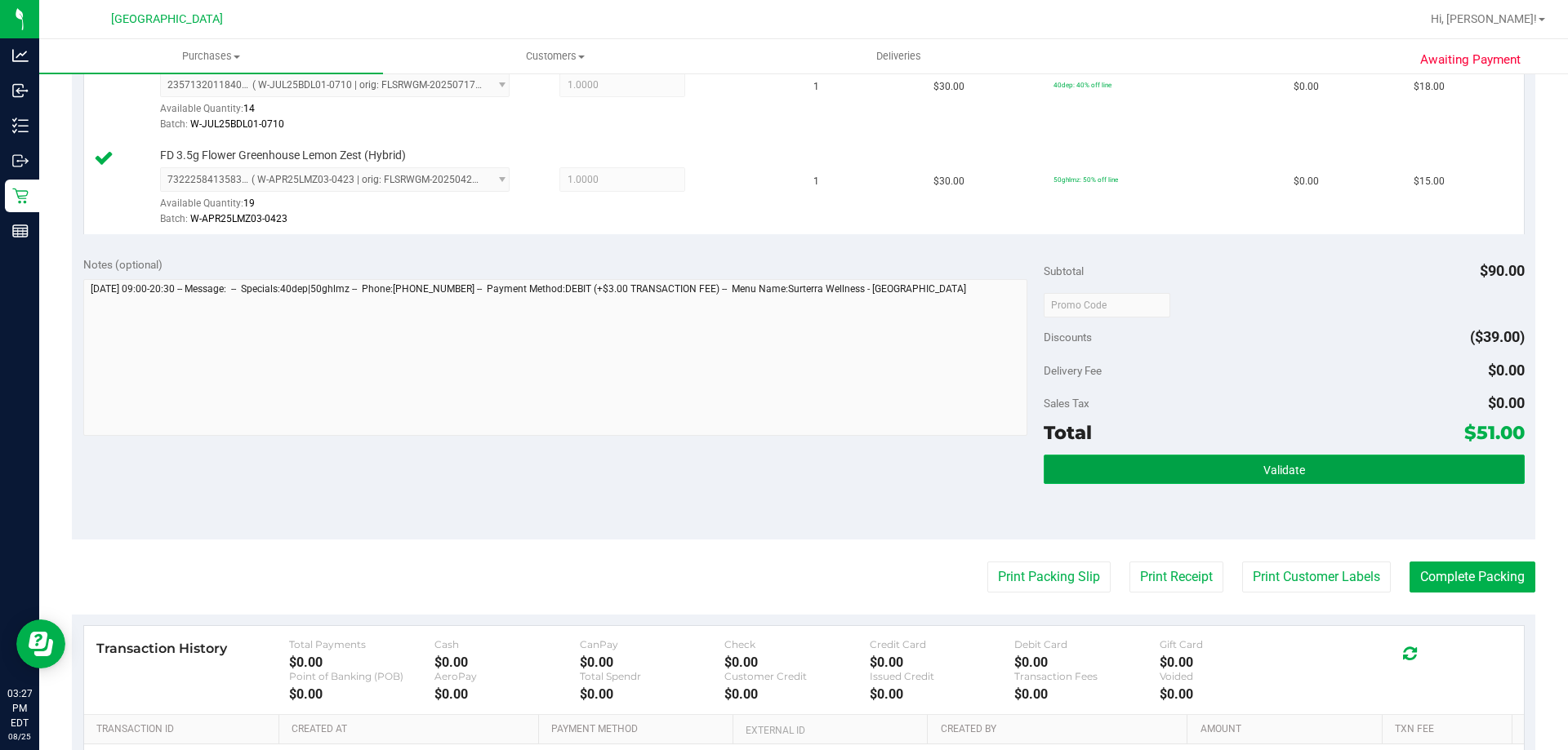
click at [1145, 467] on button "Validate" at bounding box center [1283, 469] width 480 height 30
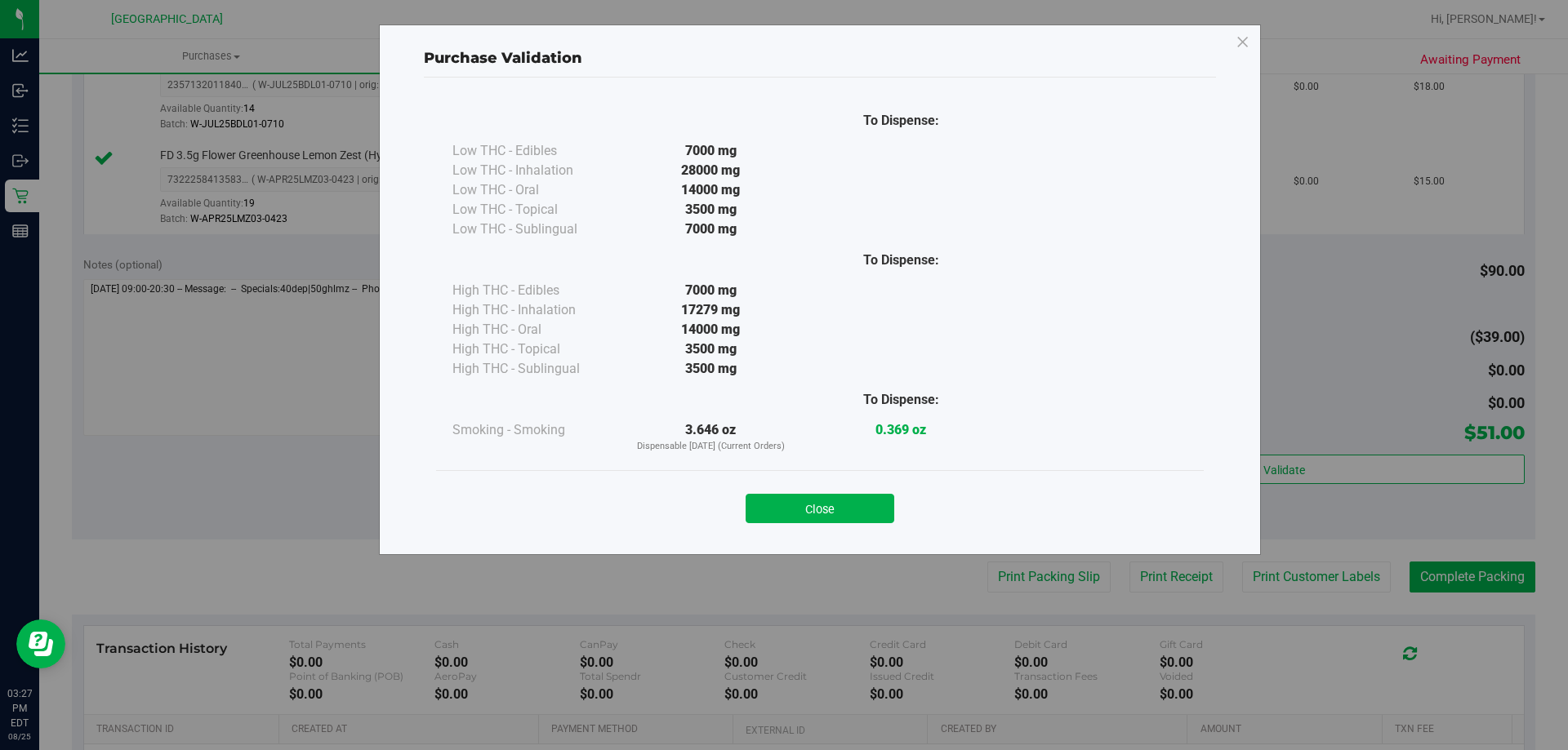
drag, startPoint x: 883, startPoint y: 504, endPoint x: 941, endPoint y: 544, distance: 70.5
click at [882, 504] on button "Close" at bounding box center [819, 508] width 149 height 30
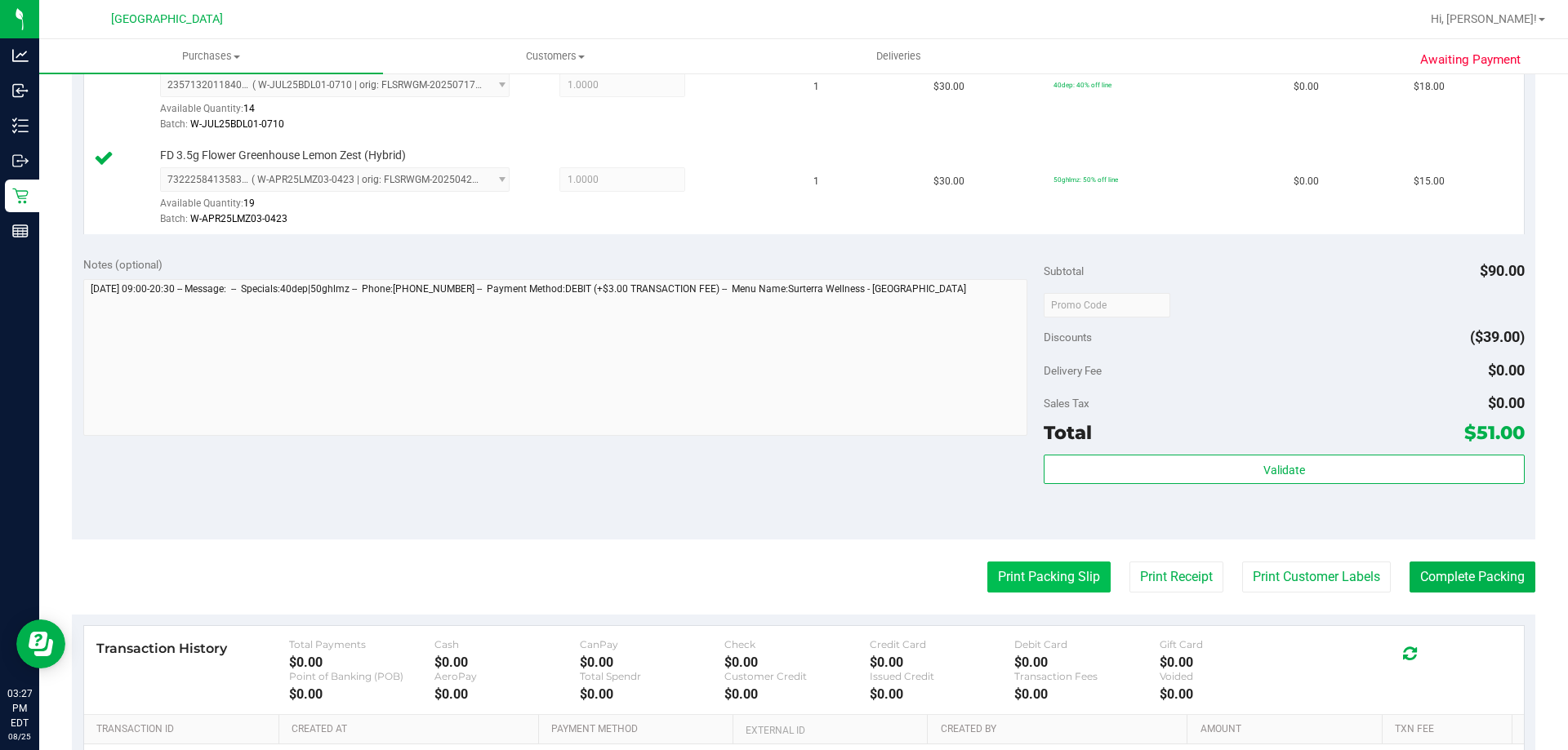
click at [1007, 561] on button "Print Packing Slip" at bounding box center [1049, 576] width 124 height 31
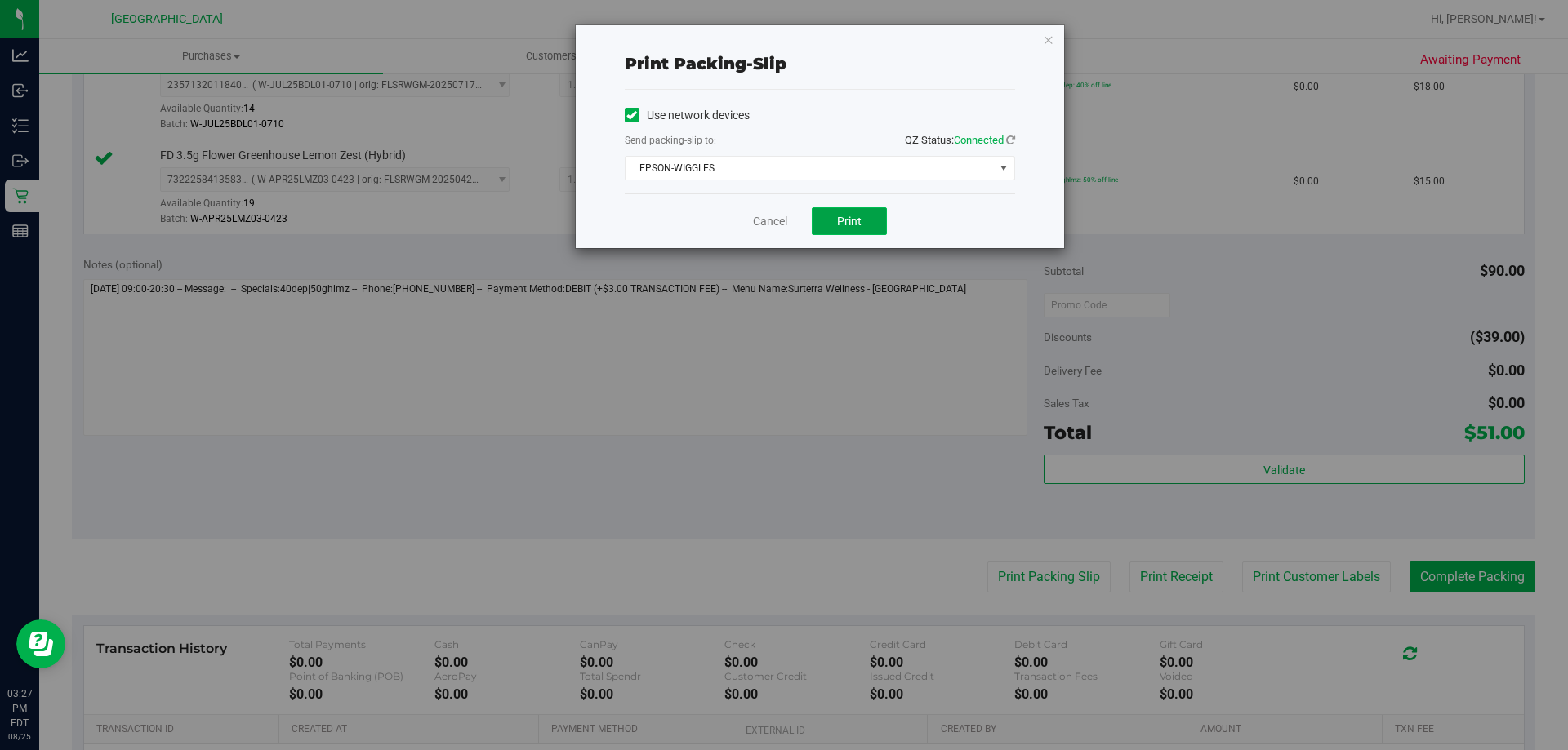
click at [867, 220] on button "Print" at bounding box center [849, 221] width 75 height 28
click at [775, 215] on link "Cancel" at bounding box center [770, 221] width 34 height 17
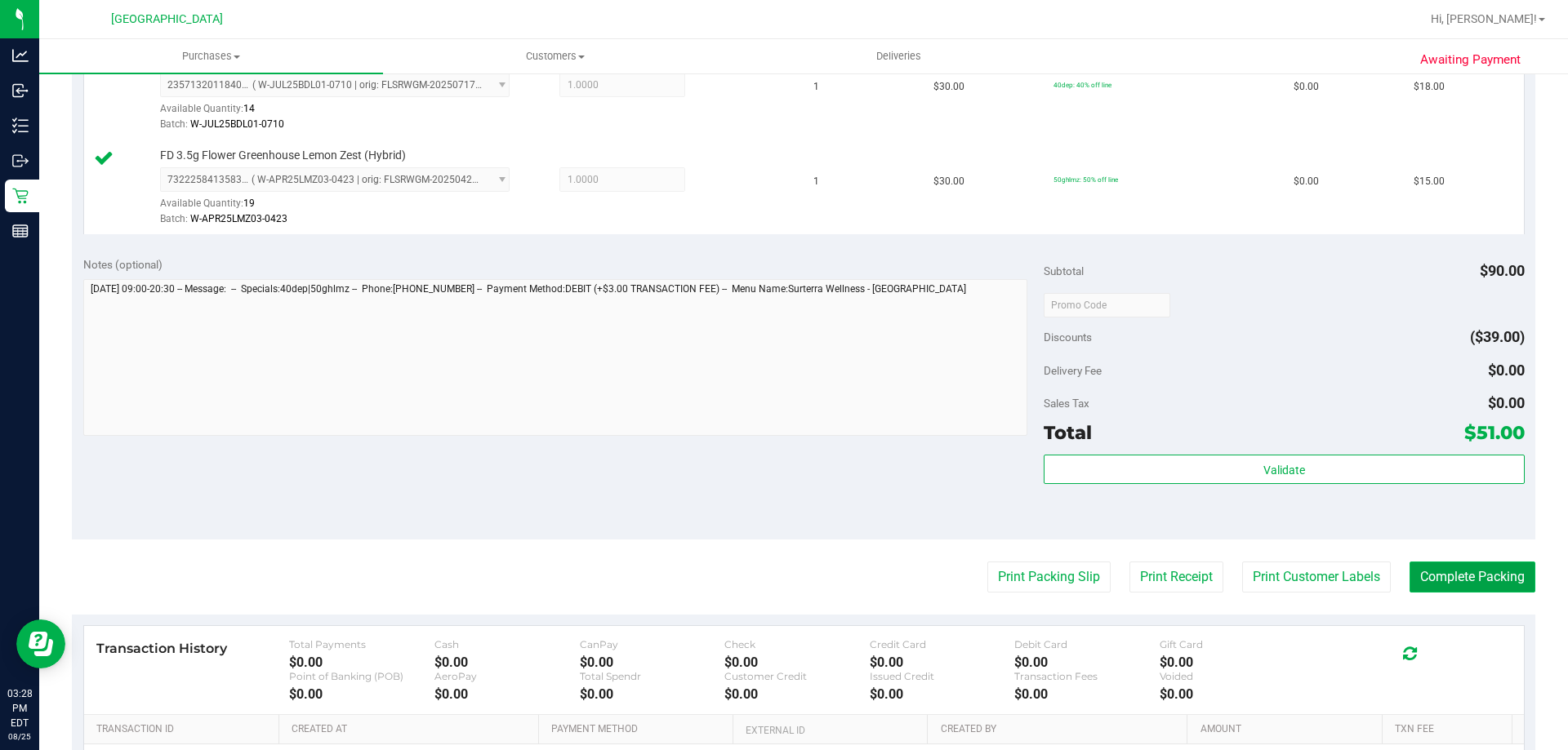
click at [1453, 579] on button "Complete Packing" at bounding box center [1472, 576] width 125 height 31
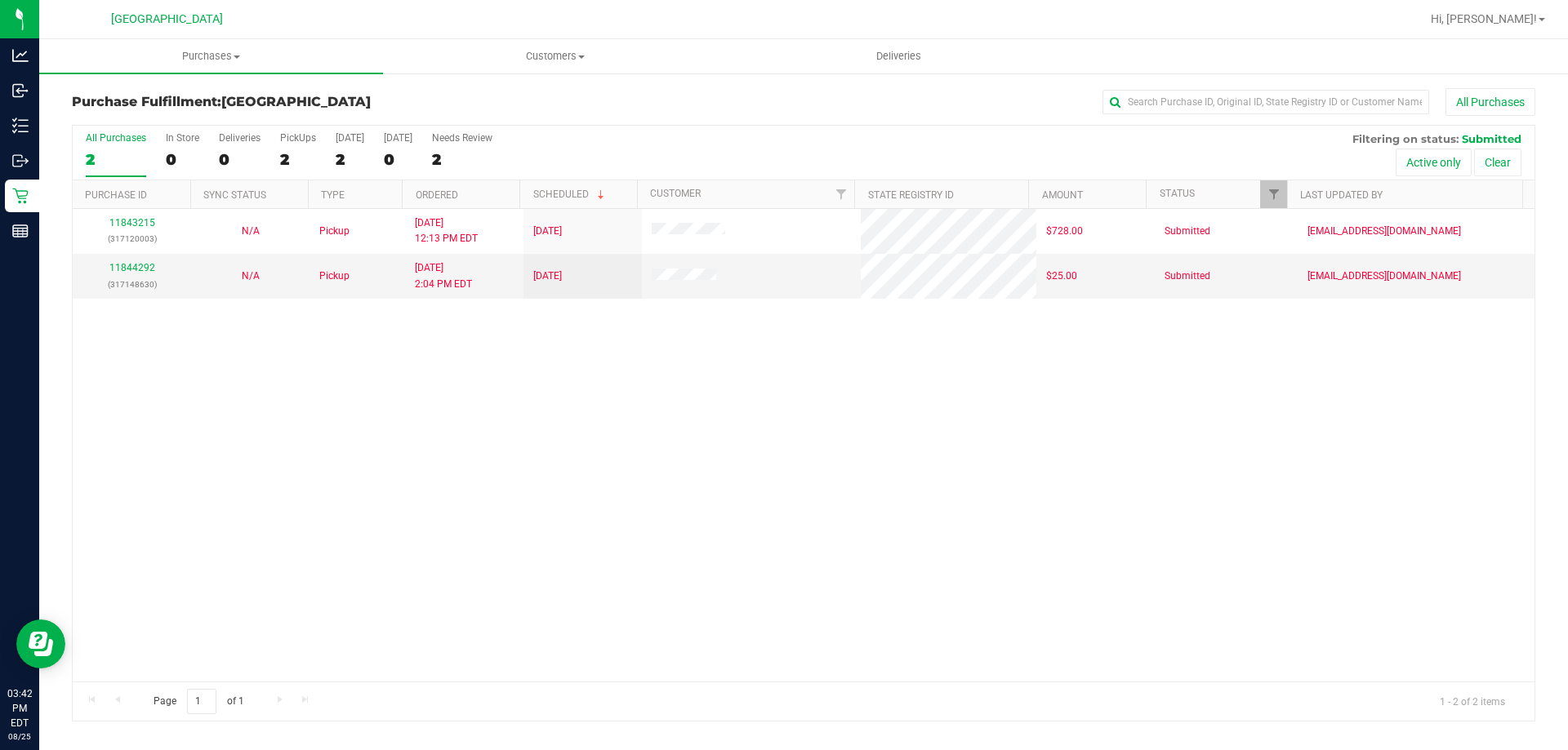
click at [431, 516] on div "11843215 (317120003) N/A Pickup [DATE] 12:13 PM EDT 8/25/2025 $728.00 Submitted…" at bounding box center [803, 445] width 1461 height 473
click at [209, 52] on span "Purchases" at bounding box center [211, 56] width 344 height 14
click at [176, 117] on li "Fulfillment" at bounding box center [211, 118] width 344 height 20
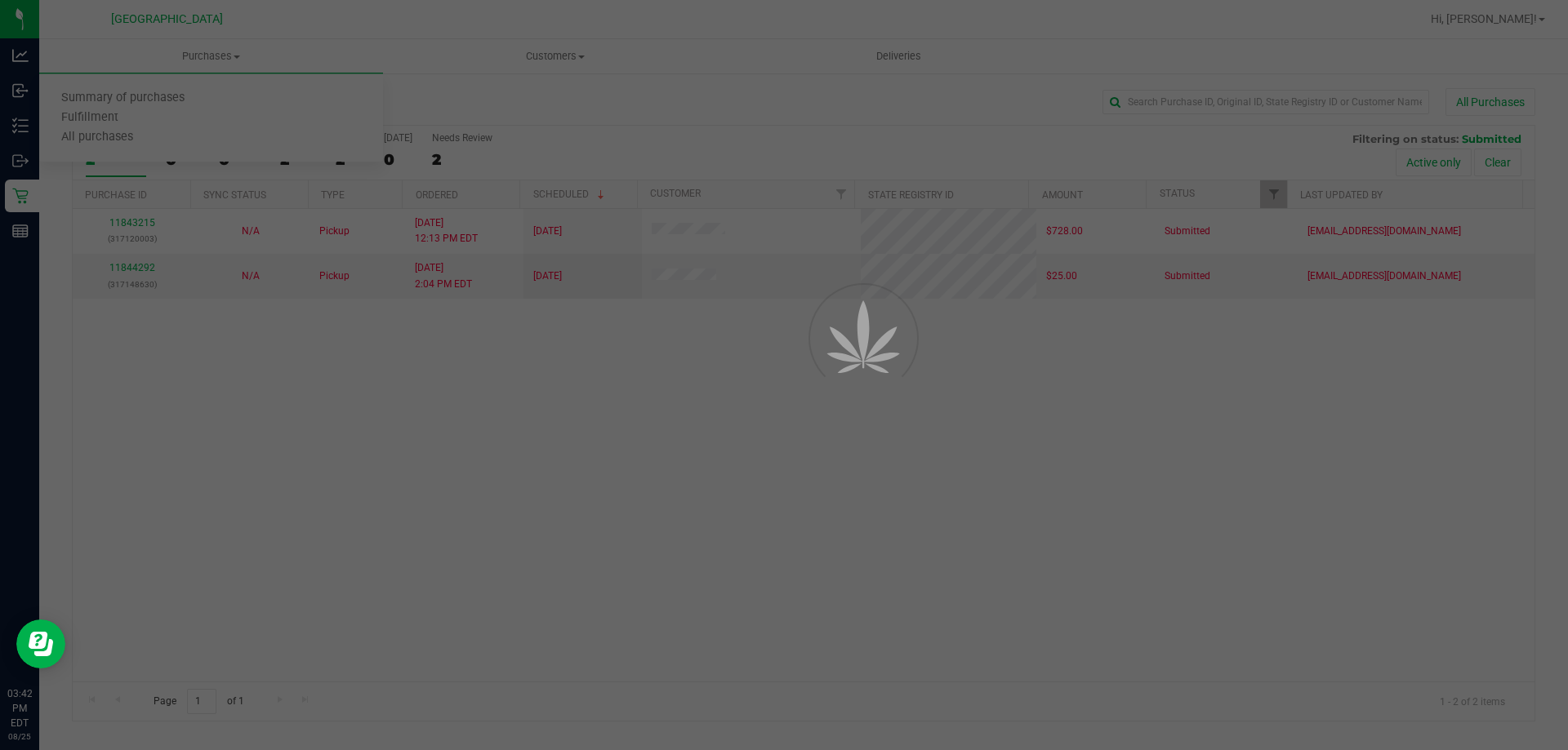
click at [699, 538] on div at bounding box center [784, 375] width 1568 height 750
